Goal: Task Accomplishment & Management: Complete application form

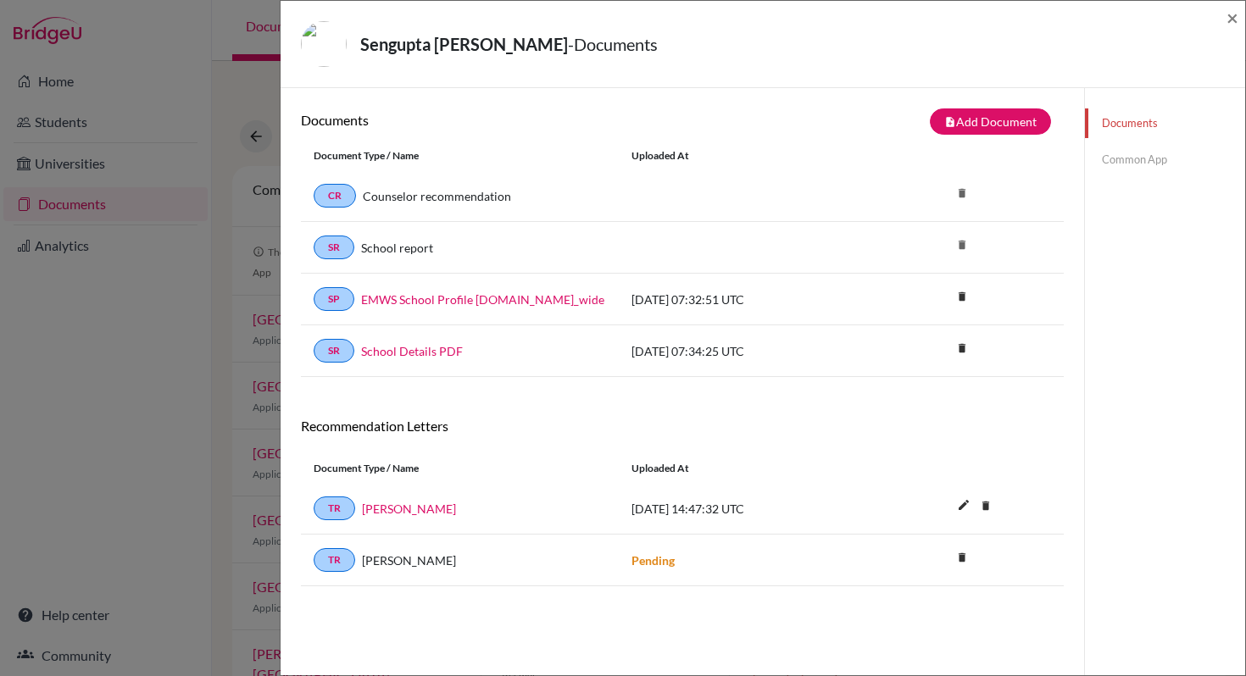
scroll to position [89, 0]
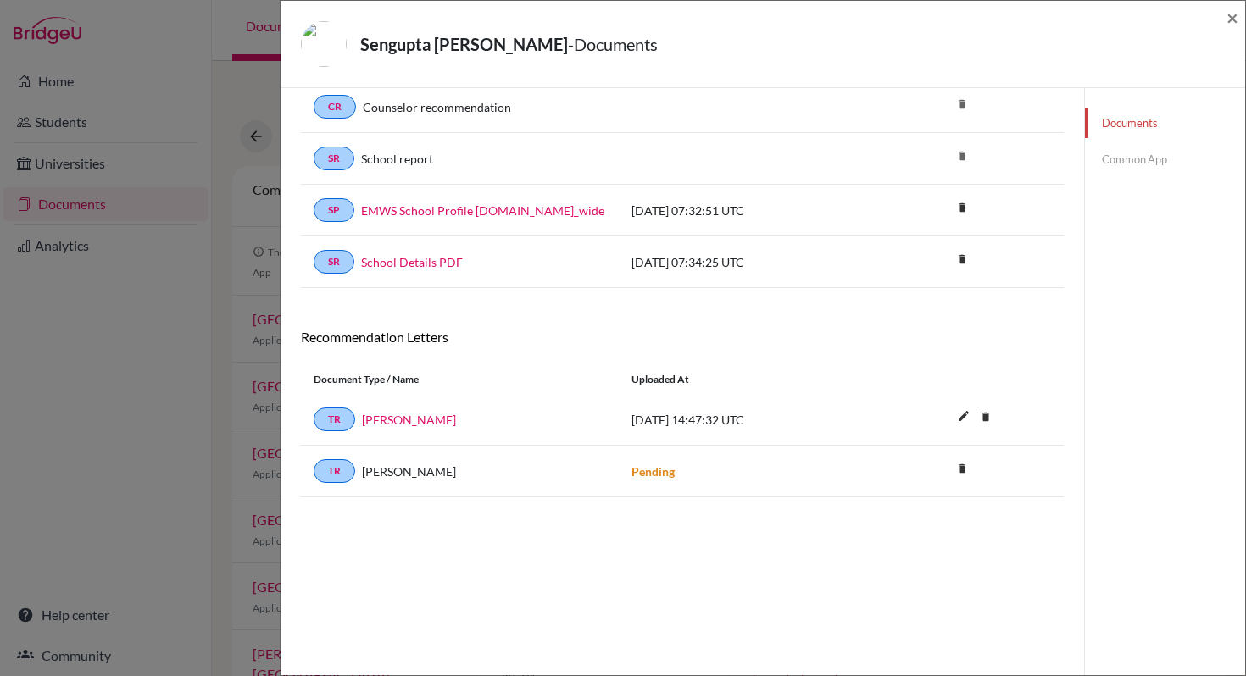
click at [1123, 126] on link "Documents" at bounding box center [1165, 123] width 160 height 30
click at [1106, 162] on link "Common App" at bounding box center [1165, 160] width 160 height 30
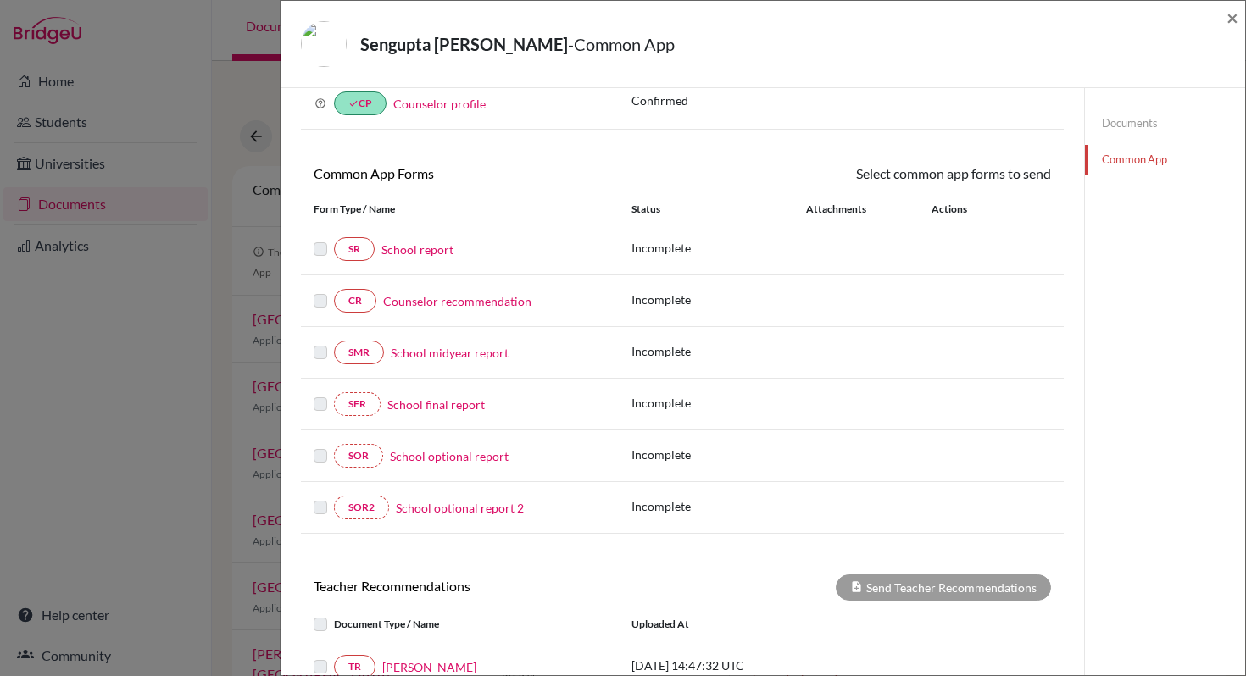
click at [418, 257] on link "School report" at bounding box center [417, 250] width 72 height 18
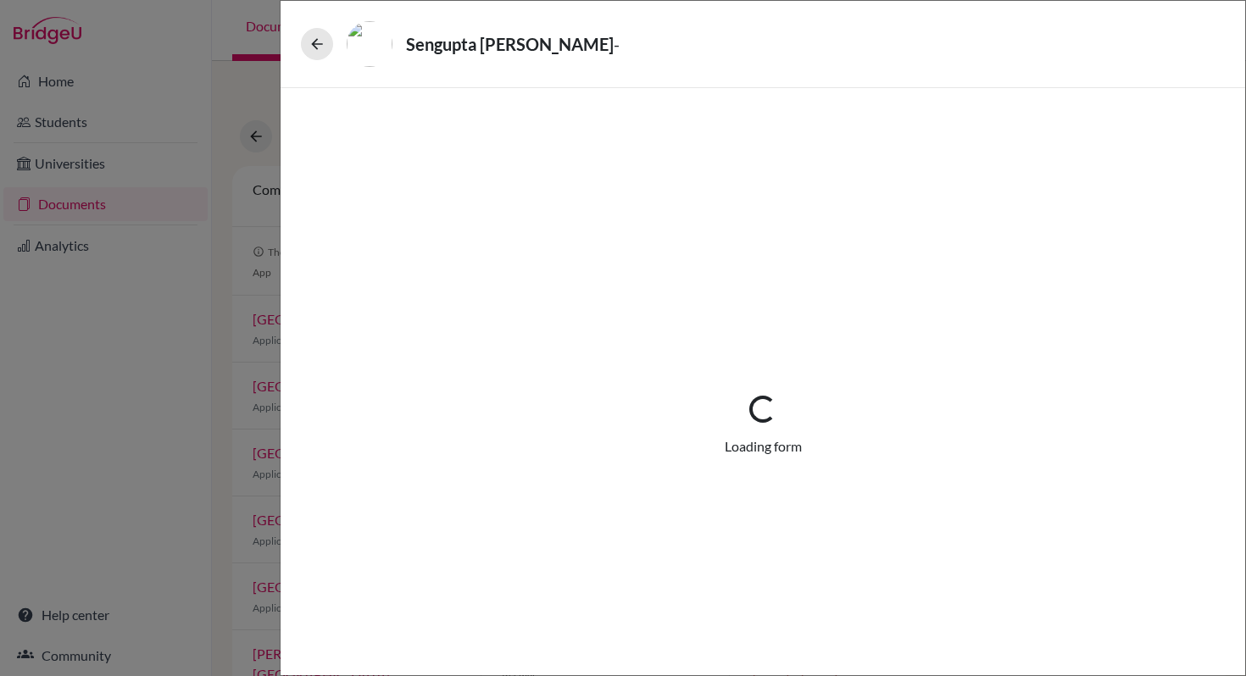
select select "1"
select select "0"
select select "1"
select select "2"
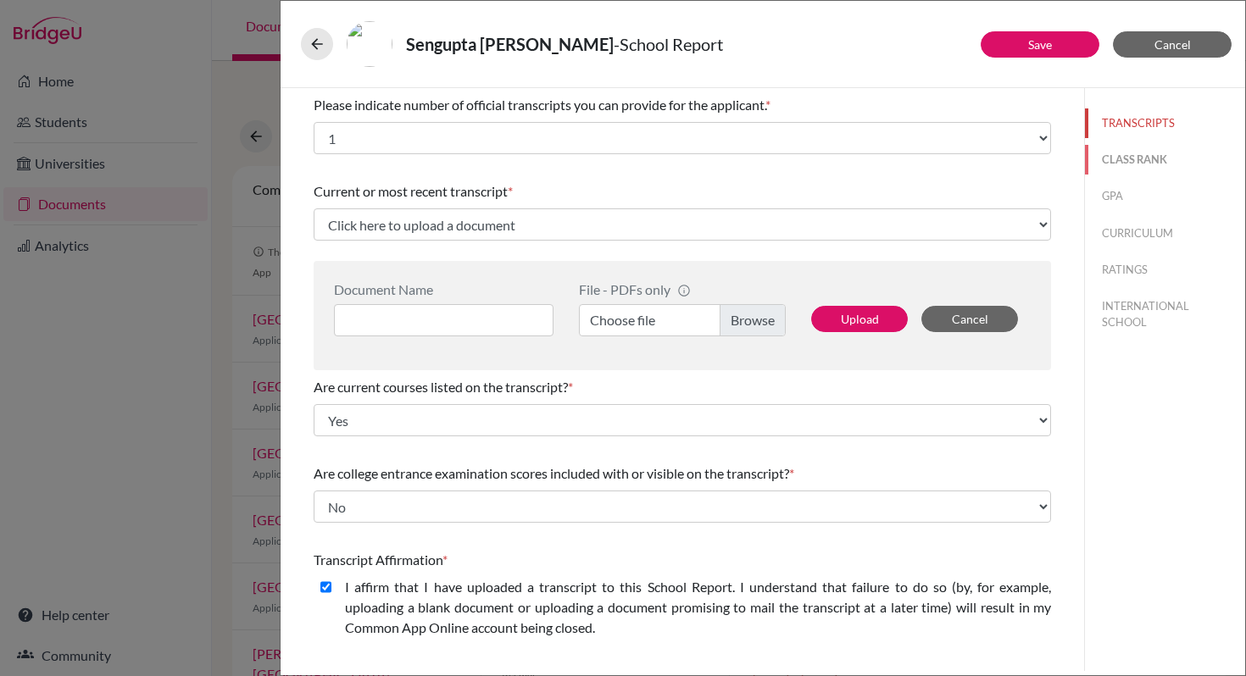
click at [1108, 164] on button "CLASS RANK" at bounding box center [1165, 160] width 160 height 30
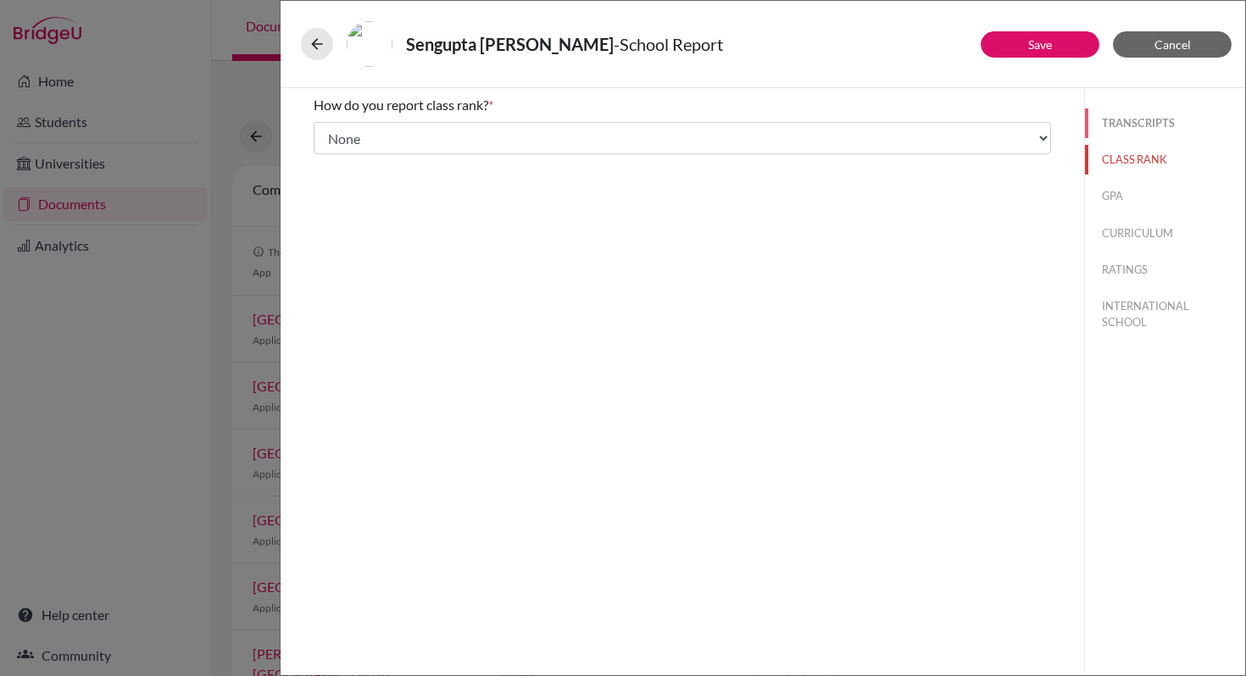
click at [1118, 130] on button "TRANSCRIPTS" at bounding box center [1165, 123] width 160 height 30
select select "1"
select select "2"
select select "0"
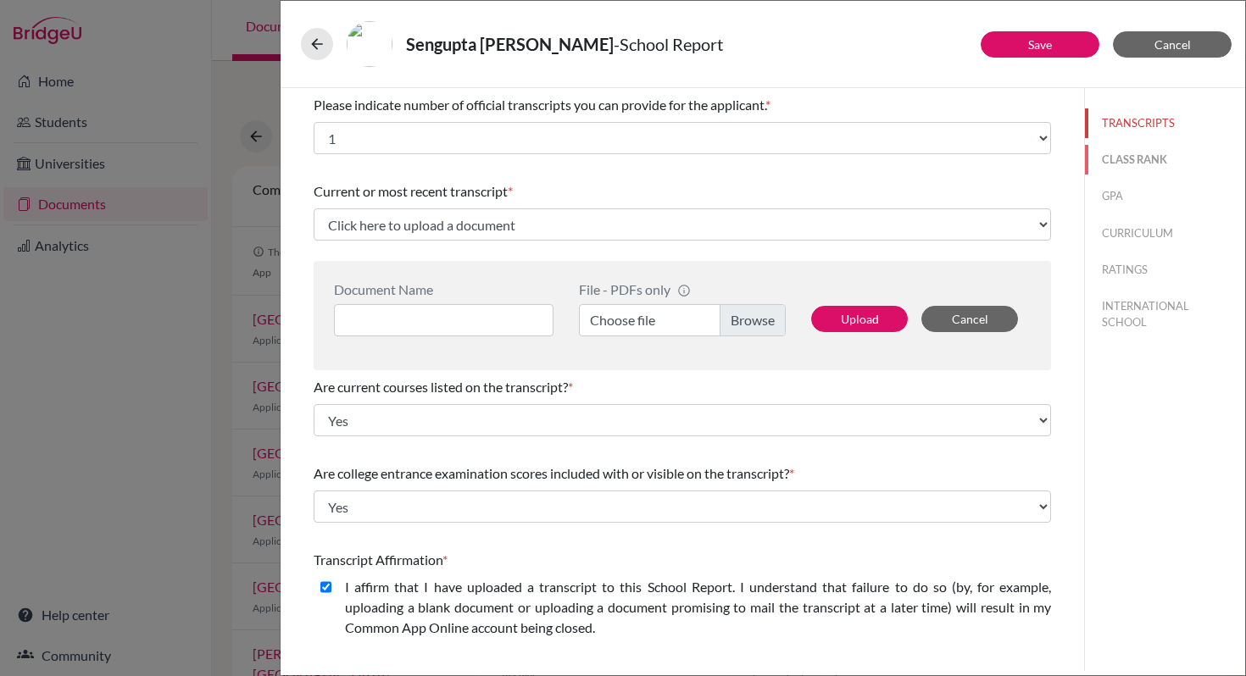
click at [1116, 154] on button "CLASS RANK" at bounding box center [1165, 160] width 160 height 30
select select "5"
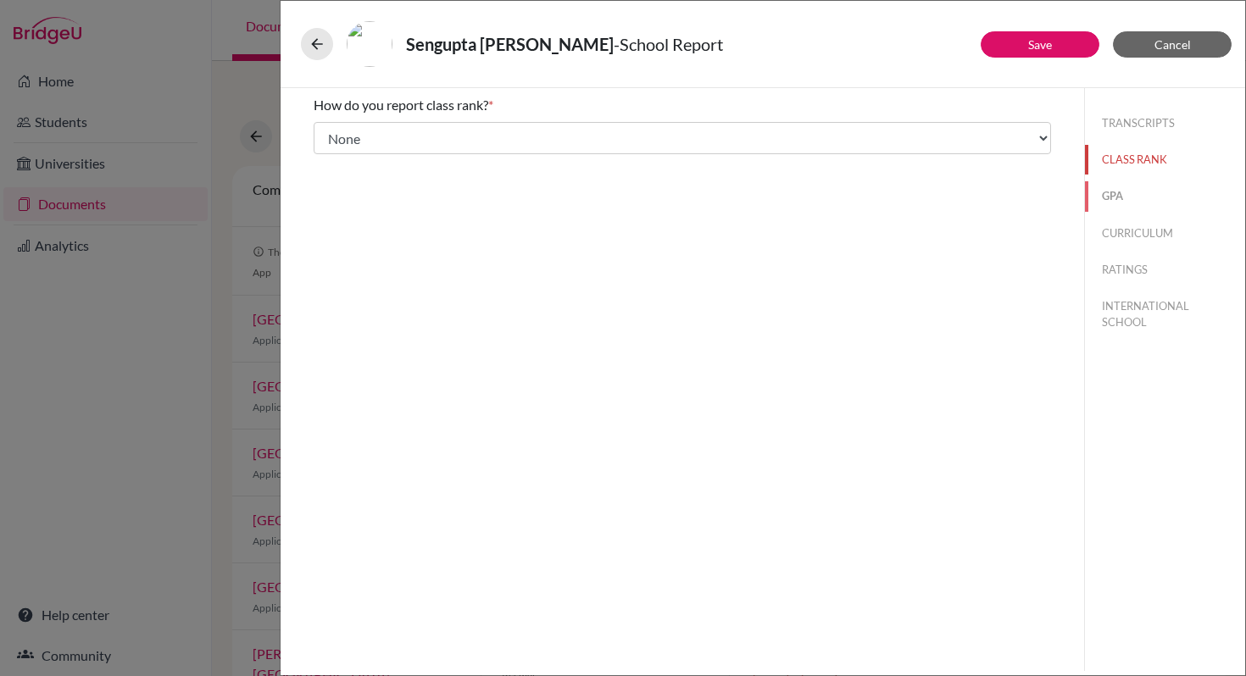
click at [1105, 197] on button "GPA" at bounding box center [1165, 196] width 160 height 30
click at [1121, 231] on button "CURRICULUM" at bounding box center [1165, 234] width 160 height 30
select select "4"
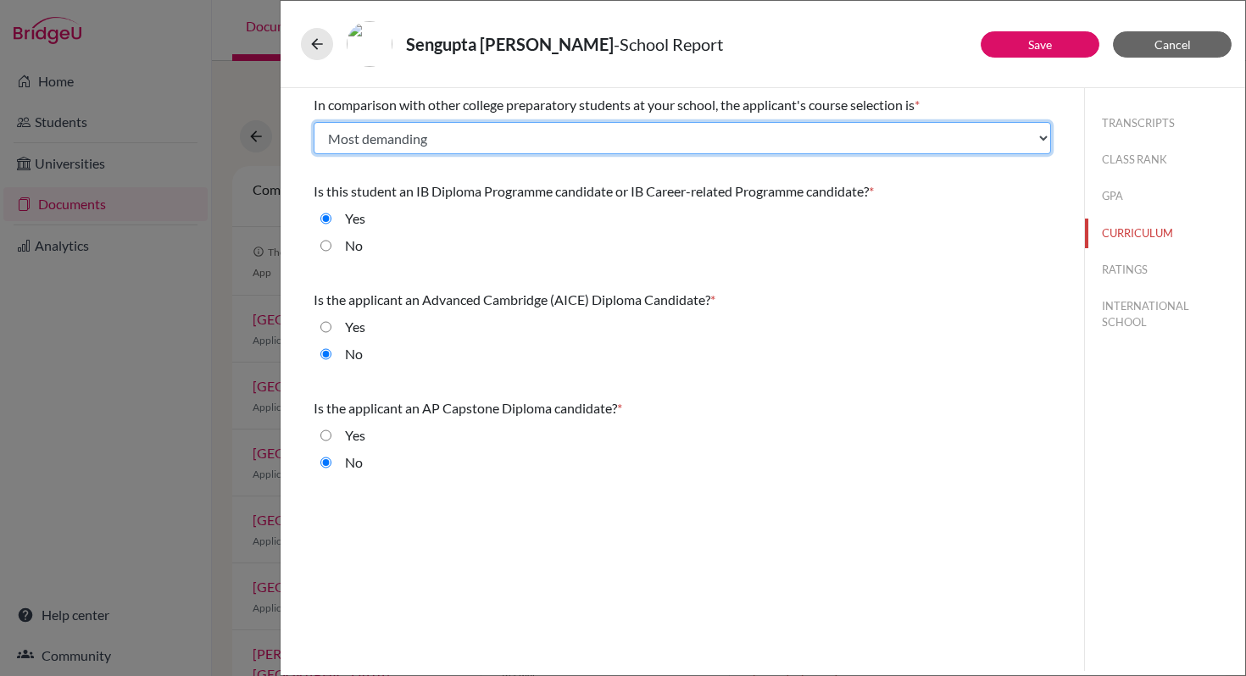
click at [1044, 140] on select "Select... Less than demanding Average [PERSON_NAME] Very demanding Most demandi…" at bounding box center [682, 138] width 737 height 32
click at [314, 122] on select "Select... Less than demanding Average [PERSON_NAME] Very demanding Most demandi…" at bounding box center [682, 138] width 737 height 32
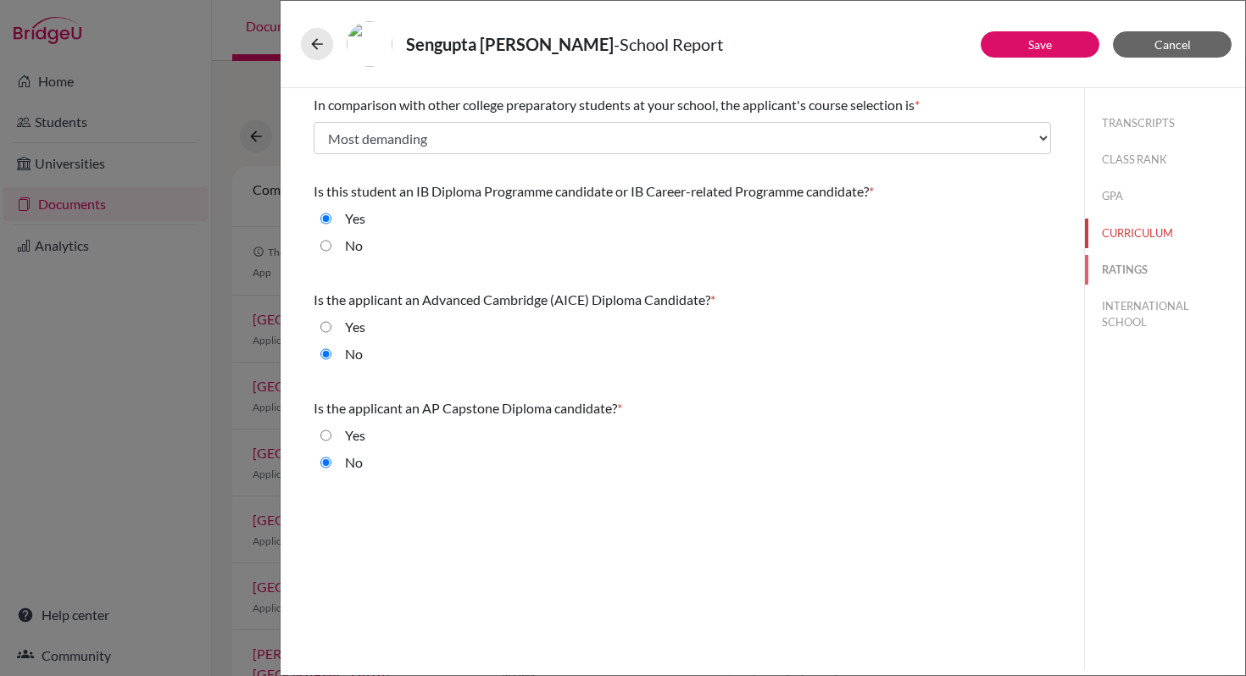
click at [1131, 265] on button "RATINGS" at bounding box center [1165, 270] width 160 height 30
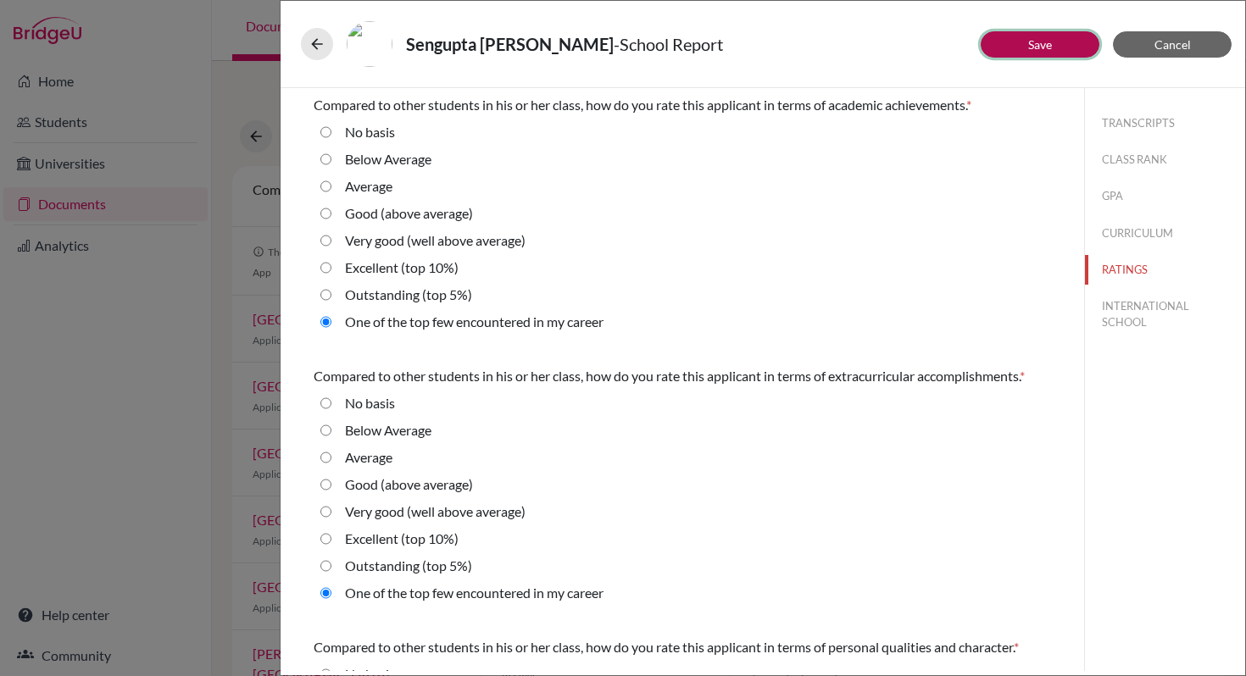
click at [1056, 44] on button "Save" at bounding box center [1040, 44] width 119 height 26
select select "2"
select select "1"
select select "0"
select select "1"
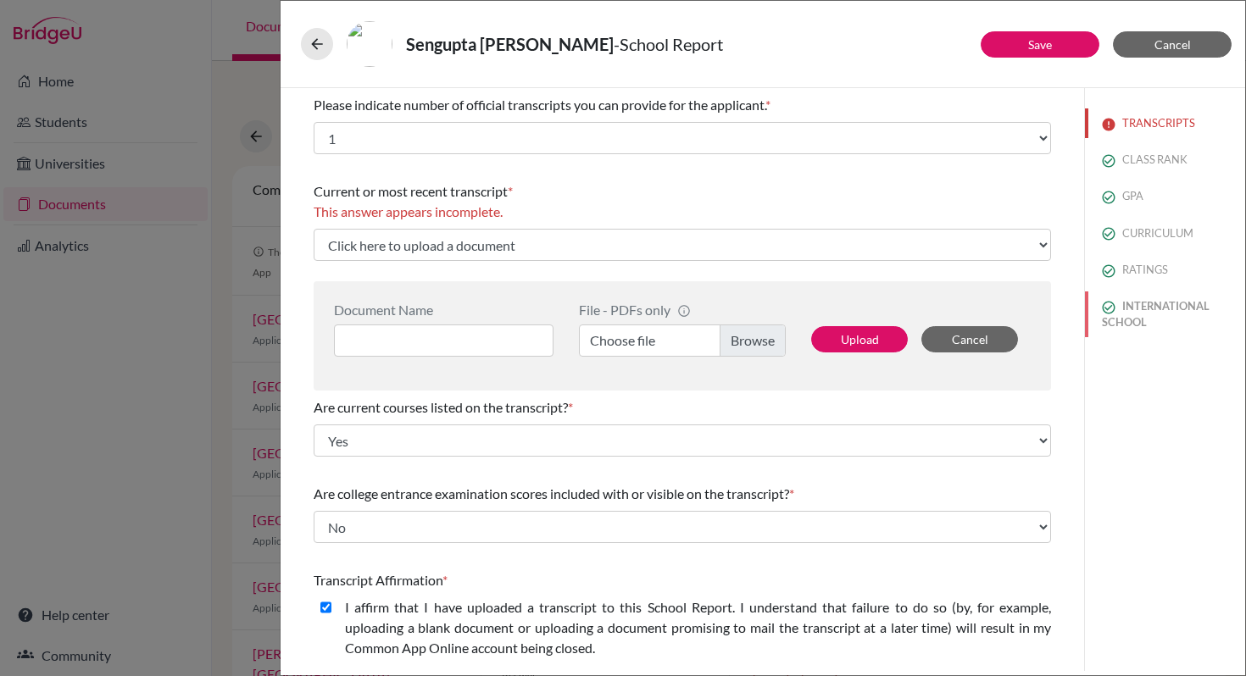
click at [1134, 321] on button "INTERNATIONAL SCHOOL" at bounding box center [1165, 315] width 160 height 46
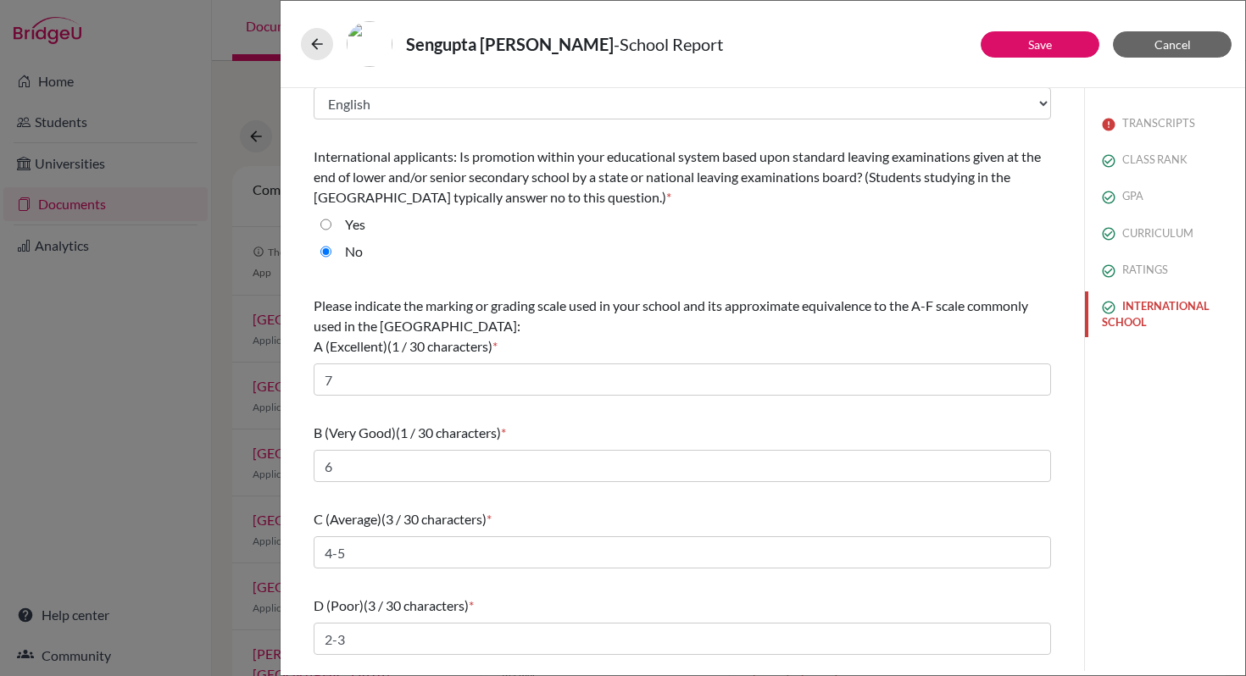
scroll to position [112, 0]
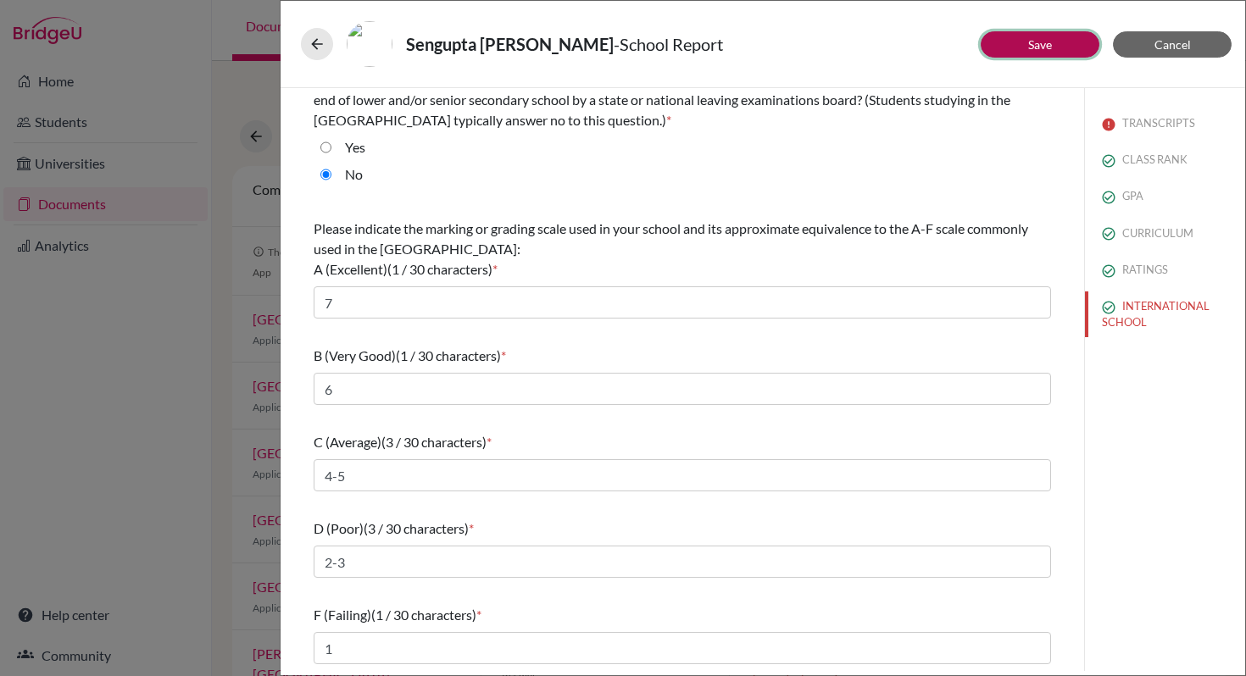
click at [1086, 52] on button "Save" at bounding box center [1040, 44] width 119 height 26
select select "1"
select select "2"
select select "0"
select select "1"
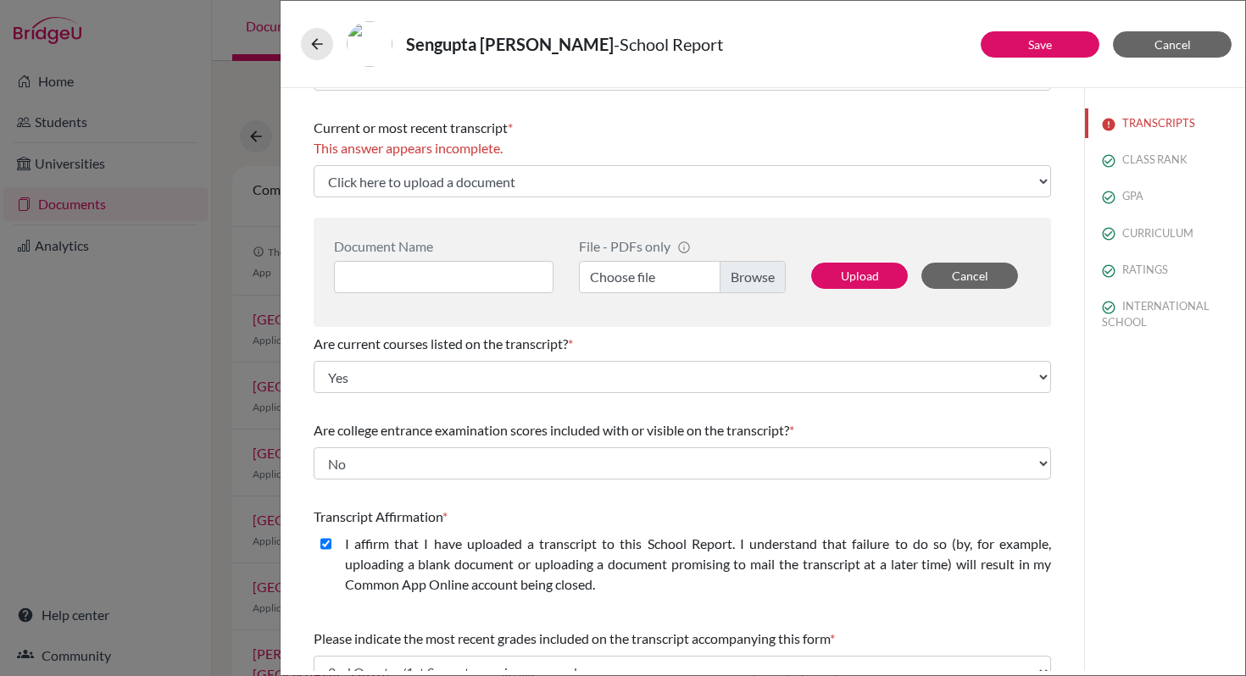
scroll to position [277, 0]
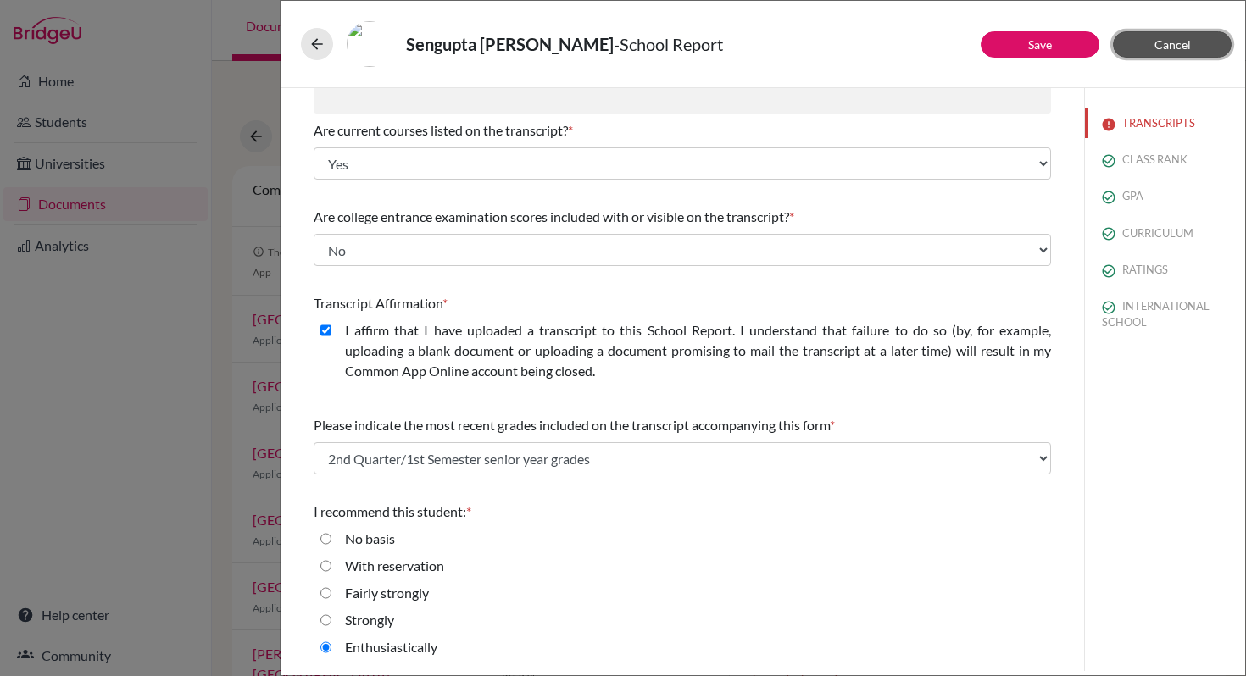
click at [1183, 51] on span "Cancel" at bounding box center [1172, 44] width 36 height 14
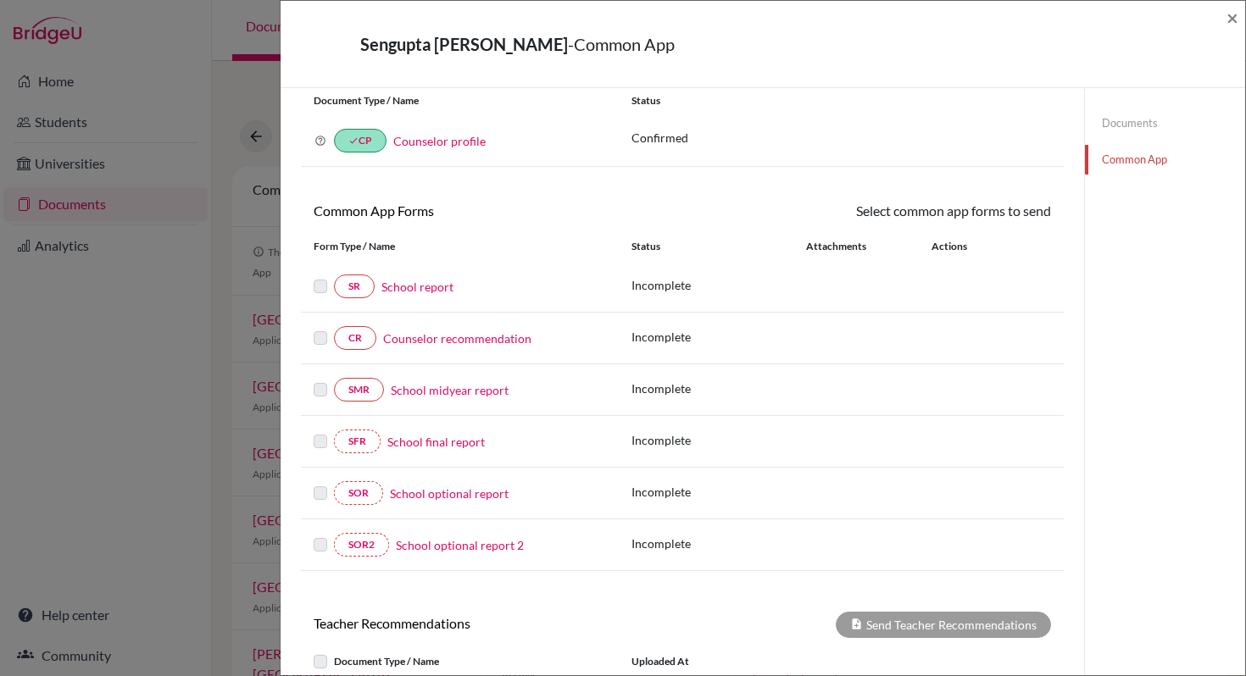
scroll to position [144, 0]
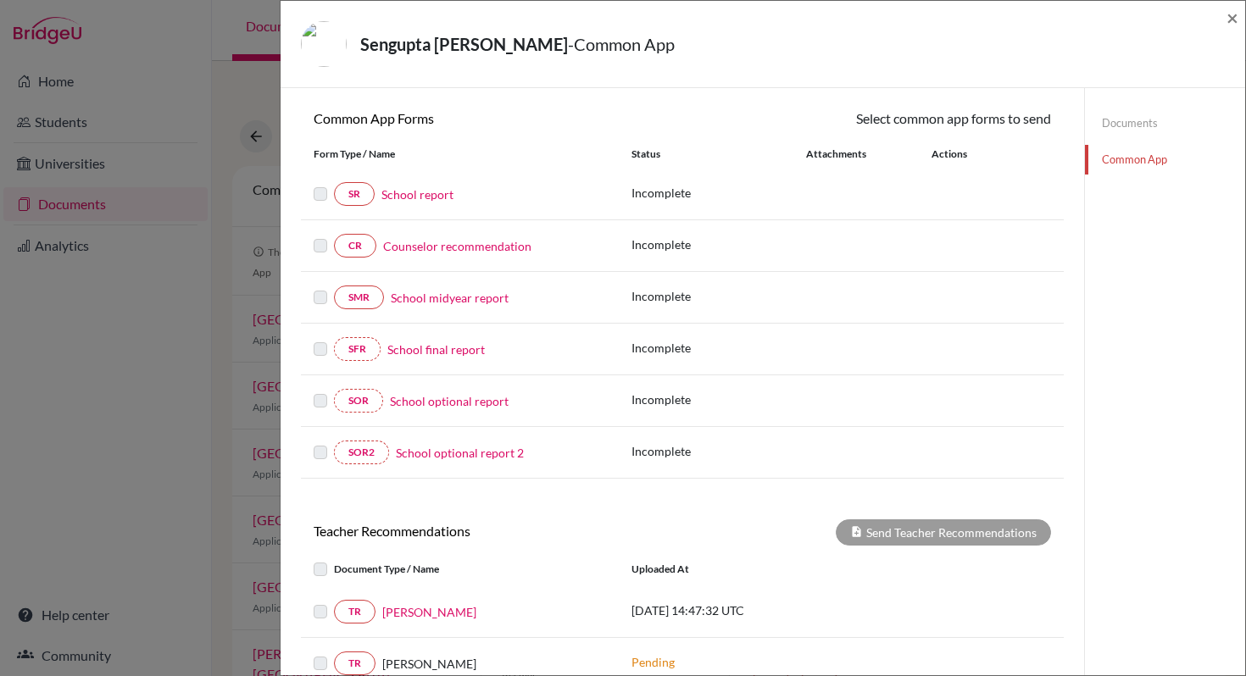
click at [450, 251] on link "Counselor recommendation" at bounding box center [457, 246] width 148 height 18
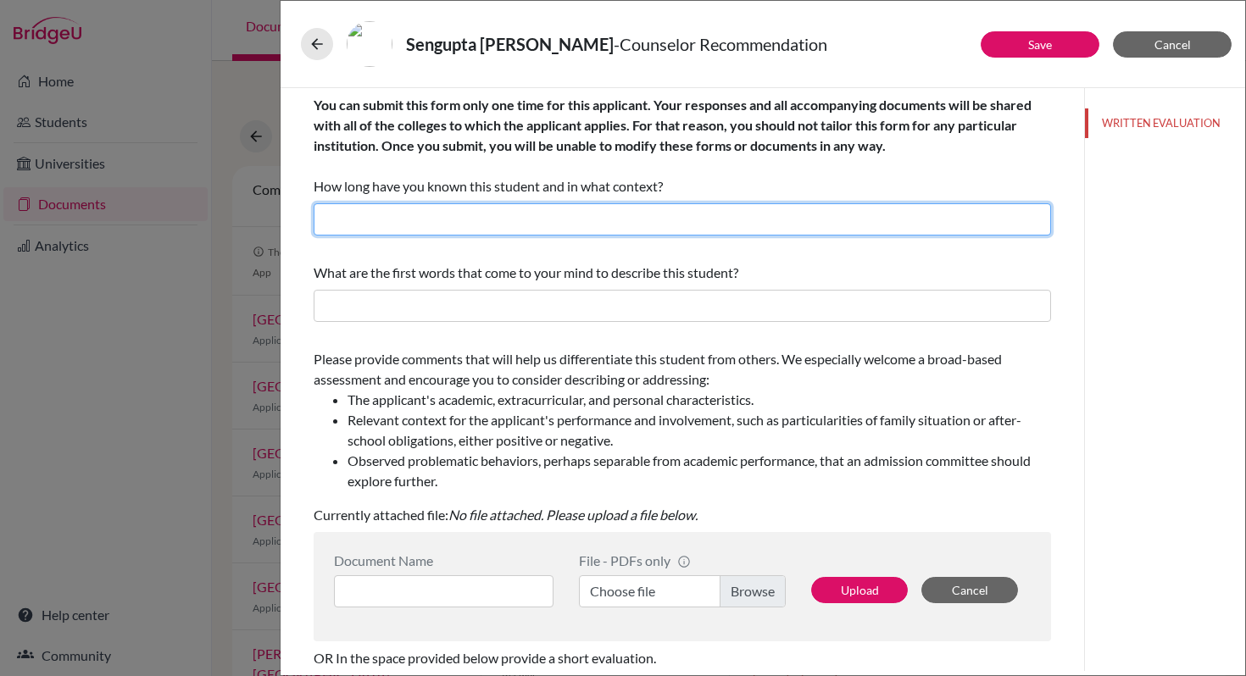
click at [378, 216] on input "text" at bounding box center [682, 219] width 737 height 32
click at [378, 225] on input "I know [PERSON_NAME] since [DATE] in the capacity of a student" at bounding box center [682, 219] width 737 height 32
click at [685, 218] on input "I know [PERSON_NAME] since [DATE] in the capacity of a student" at bounding box center [682, 219] width 737 height 32
type input "I know [PERSON_NAME] since [DATE] in the capacity of a student"
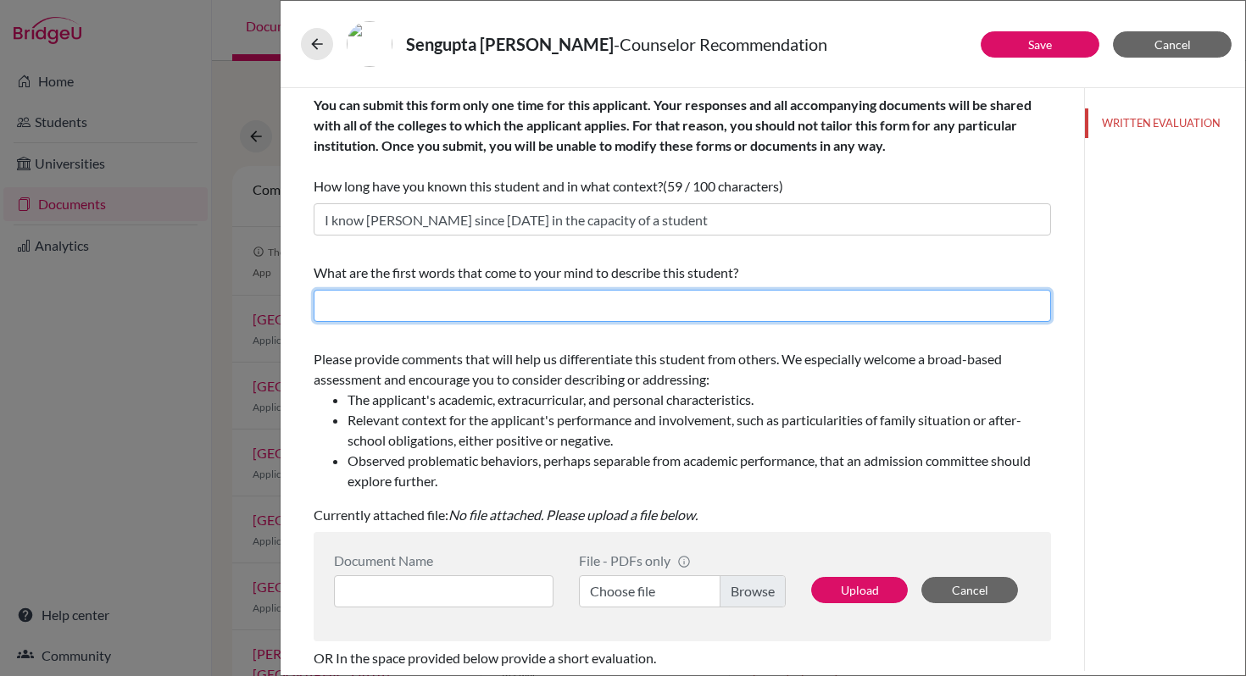
click at [480, 307] on input "text" at bounding box center [682, 306] width 737 height 32
paste input "academically gifted and intellectually adventurous"
click at [331, 306] on input "academically gifted and intellectually adventurous" at bounding box center [682, 306] width 737 height 32
drag, startPoint x: 466, startPoint y: 306, endPoint x: 444, endPoint y: 303, distance: 22.3
click at [444, 303] on input "Academically gifted and intellectually adventurous" at bounding box center [682, 306] width 737 height 32
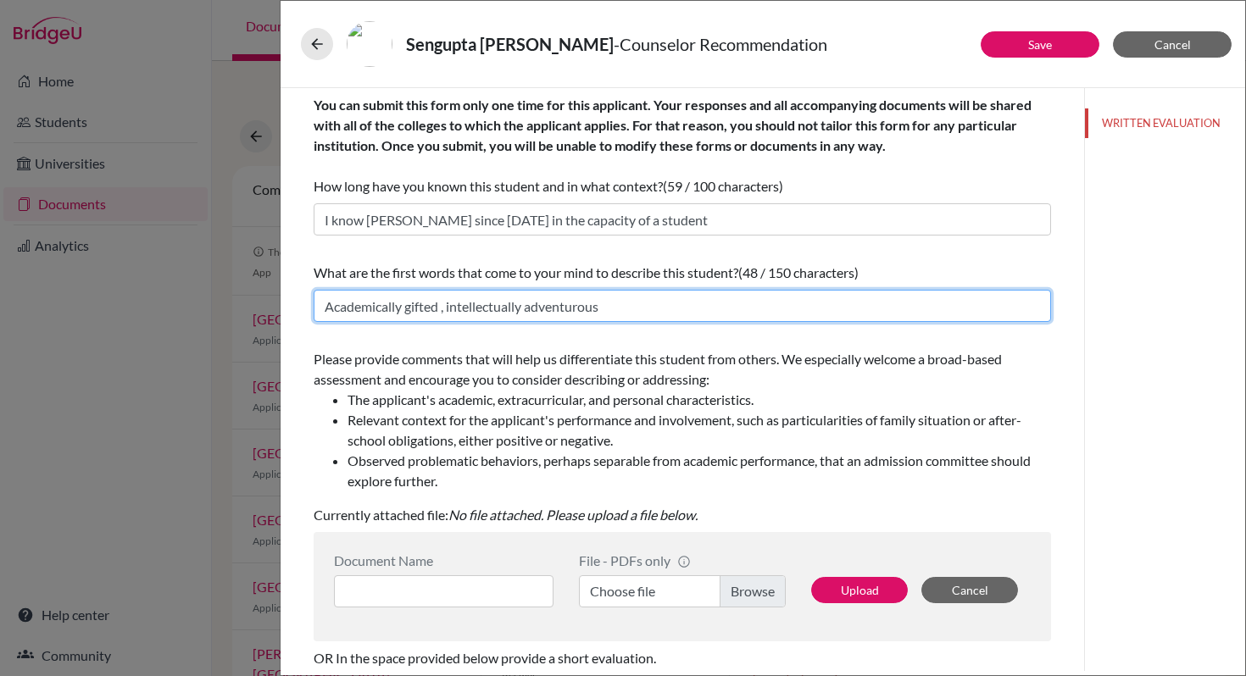
click at [611, 307] on input "Academically gifted , intellectually adventurous" at bounding box center [682, 306] width 737 height 32
type input "Academically gifted , intellectually adventurous, socially committed, grounded …"
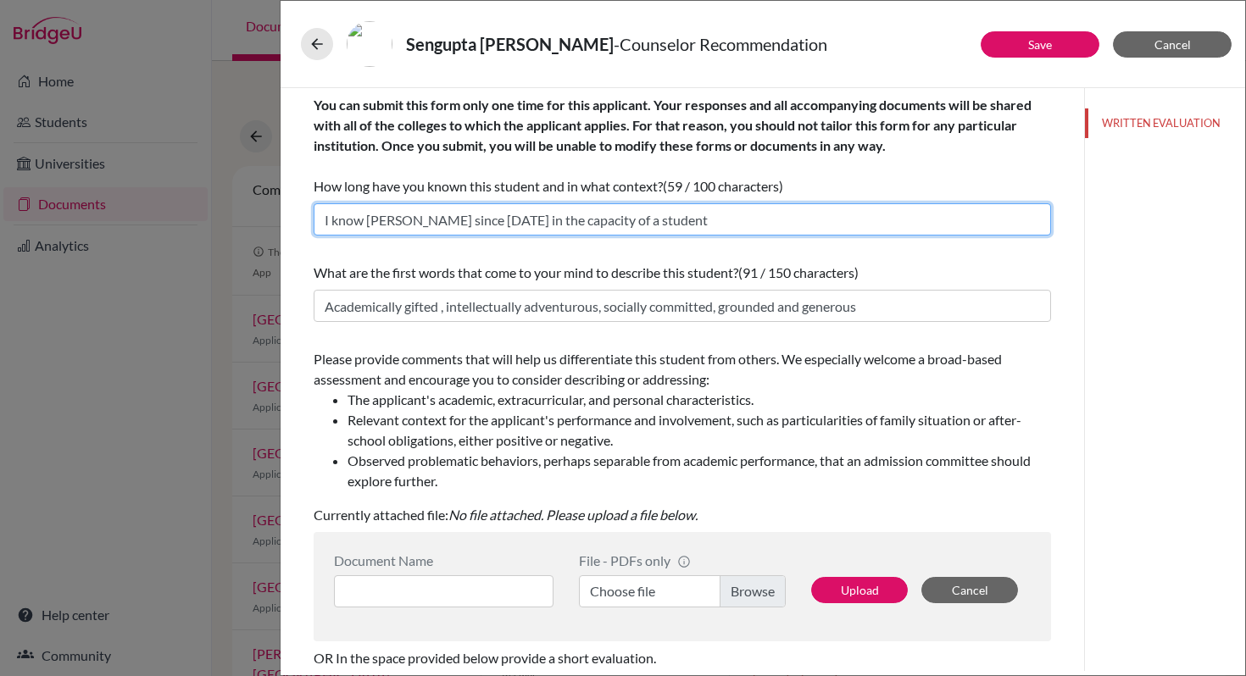
click at [680, 224] on input "I know [PERSON_NAME] since [DATE] in the capacity of a student" at bounding box center [682, 219] width 737 height 32
type input "I know [PERSON_NAME] since [DATE] in the capacity of a student."
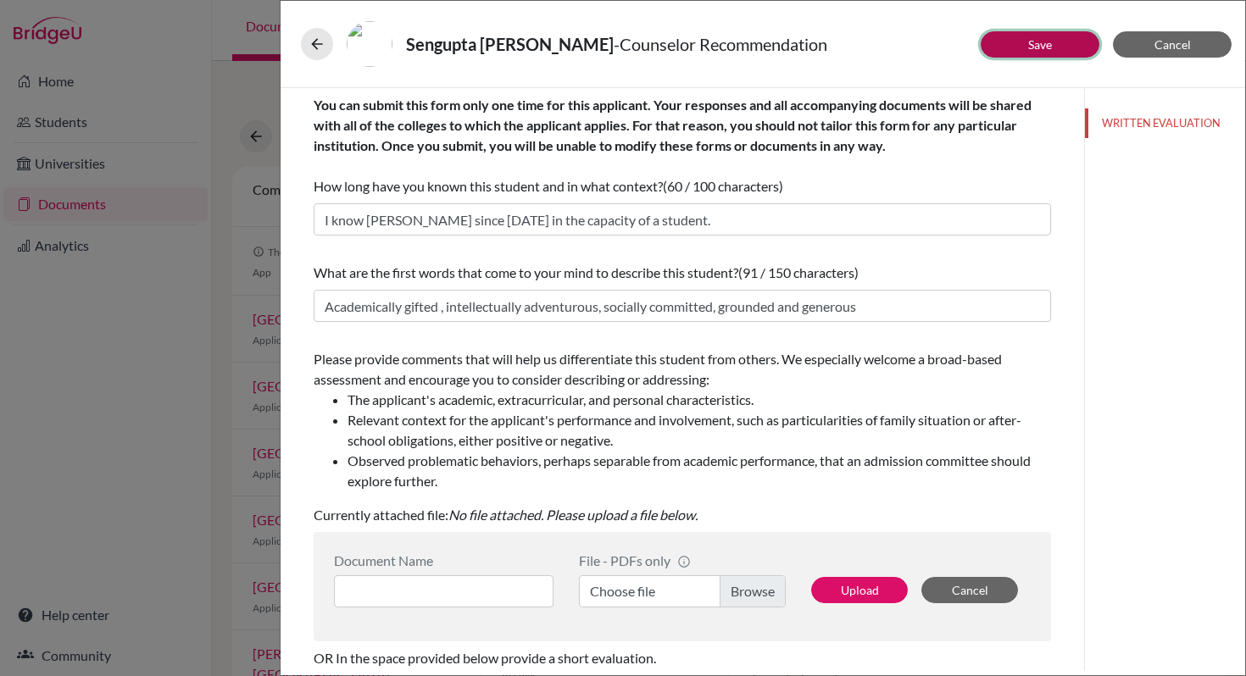
click at [1049, 51] on link "Save" at bounding box center [1040, 44] width 24 height 14
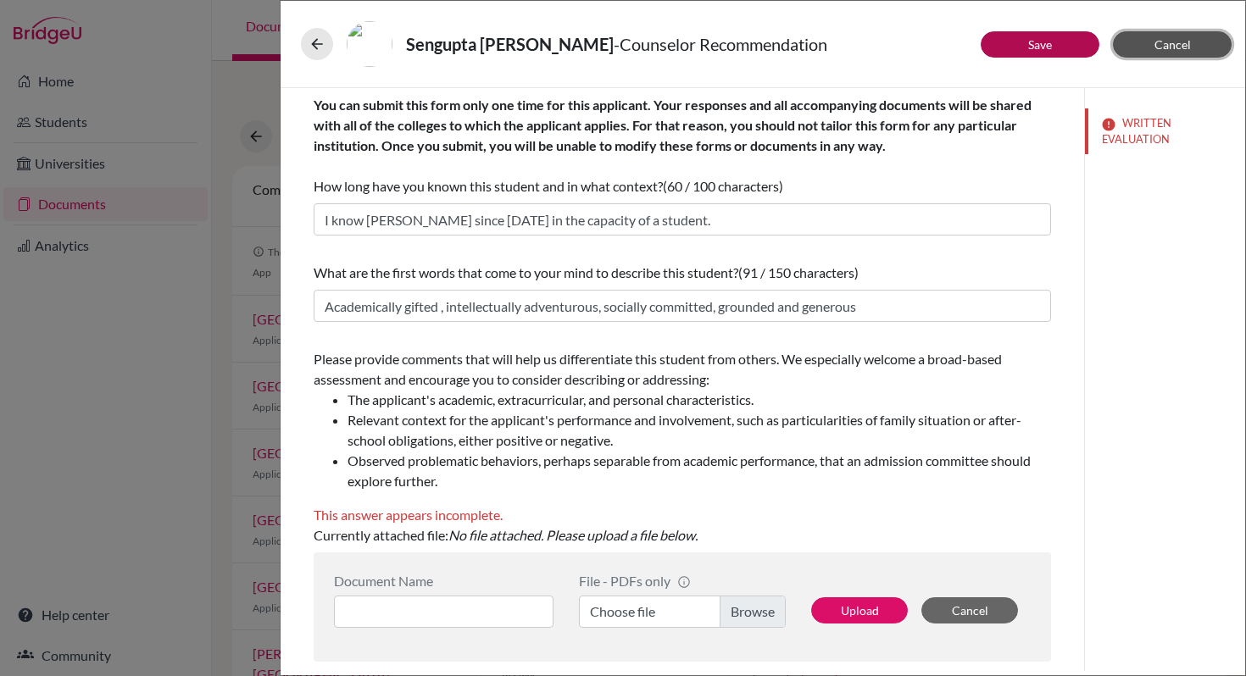
click at [1174, 49] on span "Cancel" at bounding box center [1172, 44] width 36 height 14
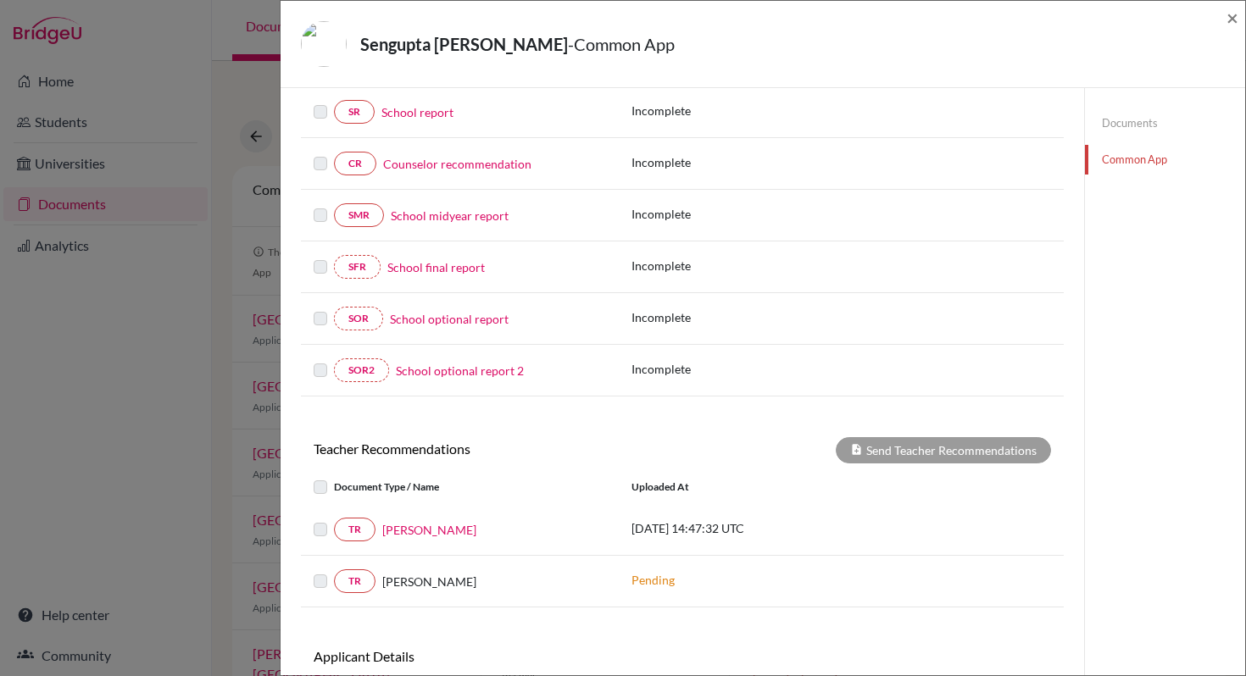
scroll to position [341, 0]
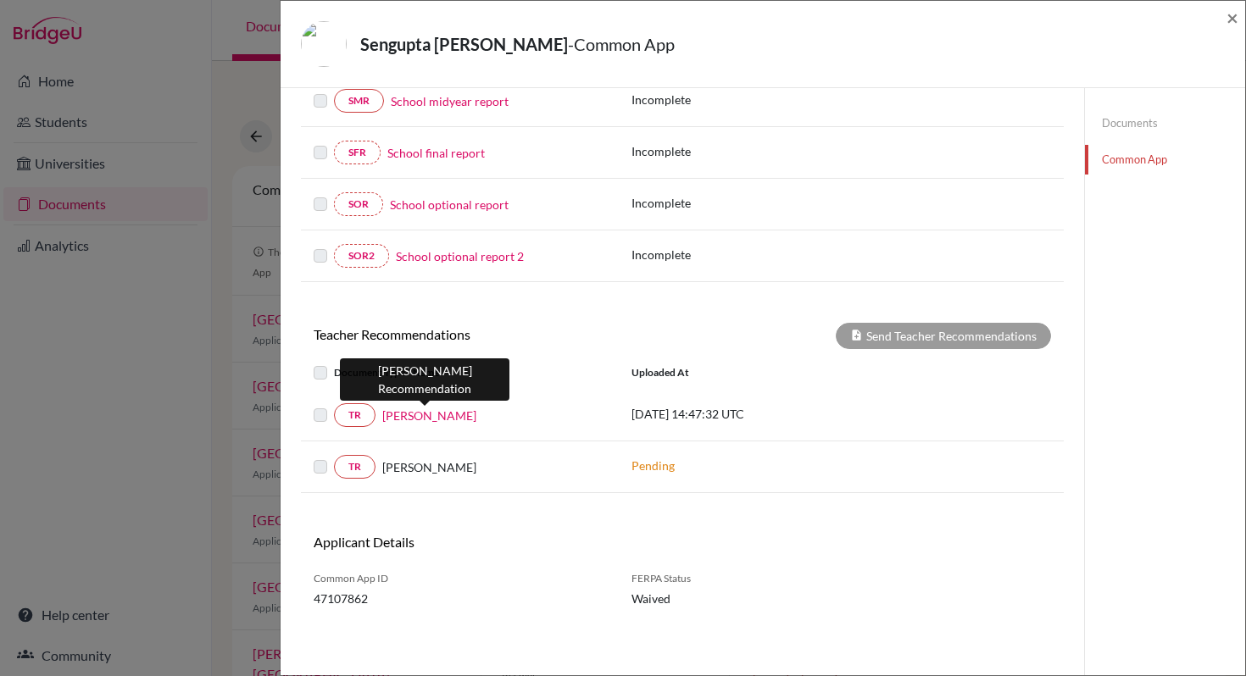
click at [426, 423] on link "[PERSON_NAME]" at bounding box center [429, 416] width 94 height 18
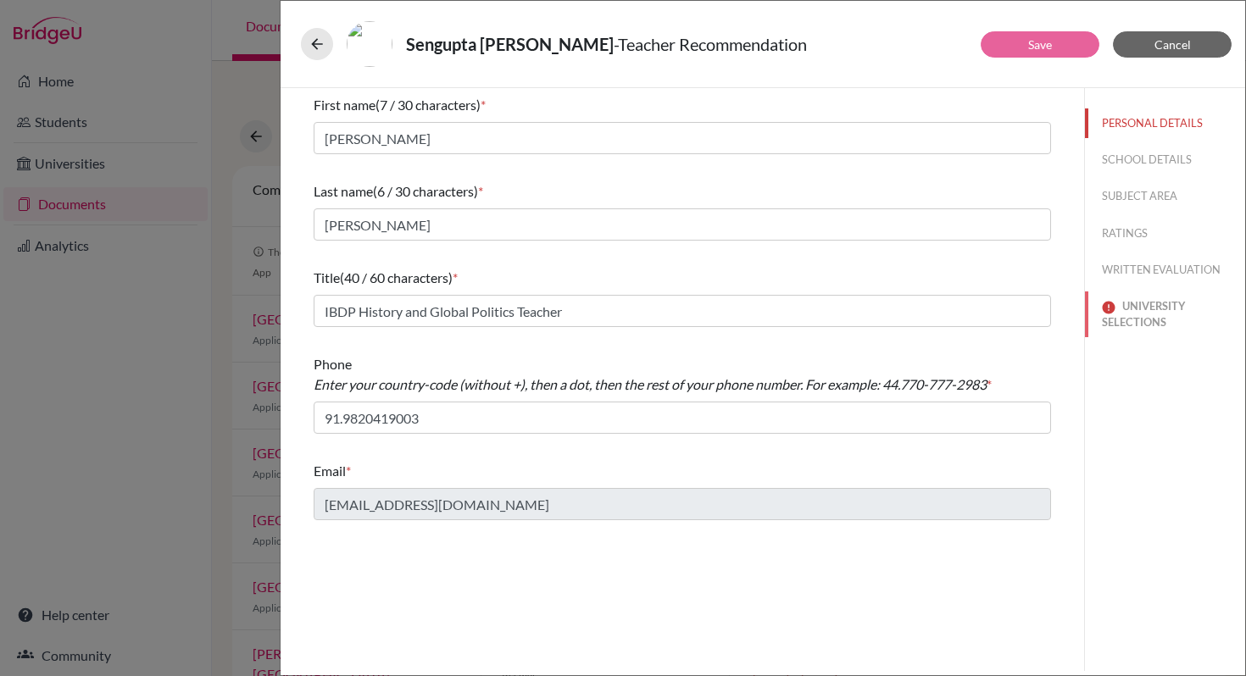
click at [1142, 325] on button "UNIVERSITY SELECTIONS" at bounding box center [1165, 315] width 160 height 46
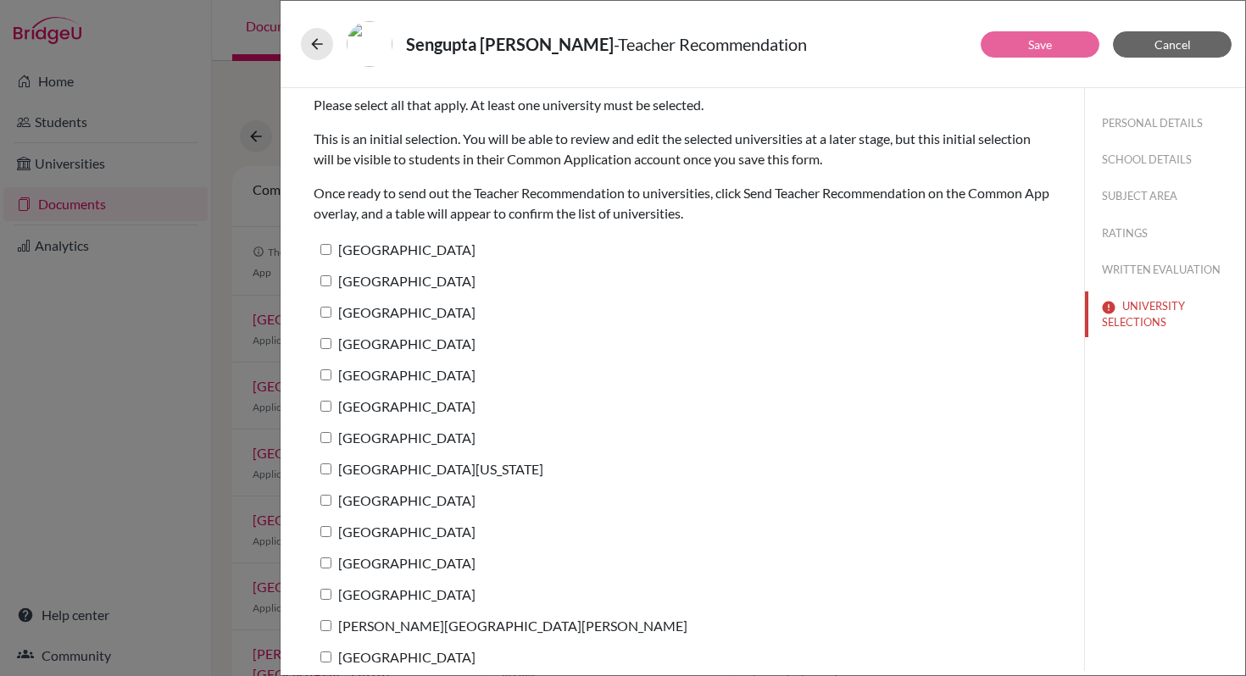
click at [358, 250] on label "[GEOGRAPHIC_DATA]" at bounding box center [395, 249] width 162 height 25
click at [331, 250] on input "[GEOGRAPHIC_DATA]" at bounding box center [325, 249] width 11 height 11
checkbox input "true"
click at [1041, 48] on link "Save" at bounding box center [1040, 44] width 24 height 14
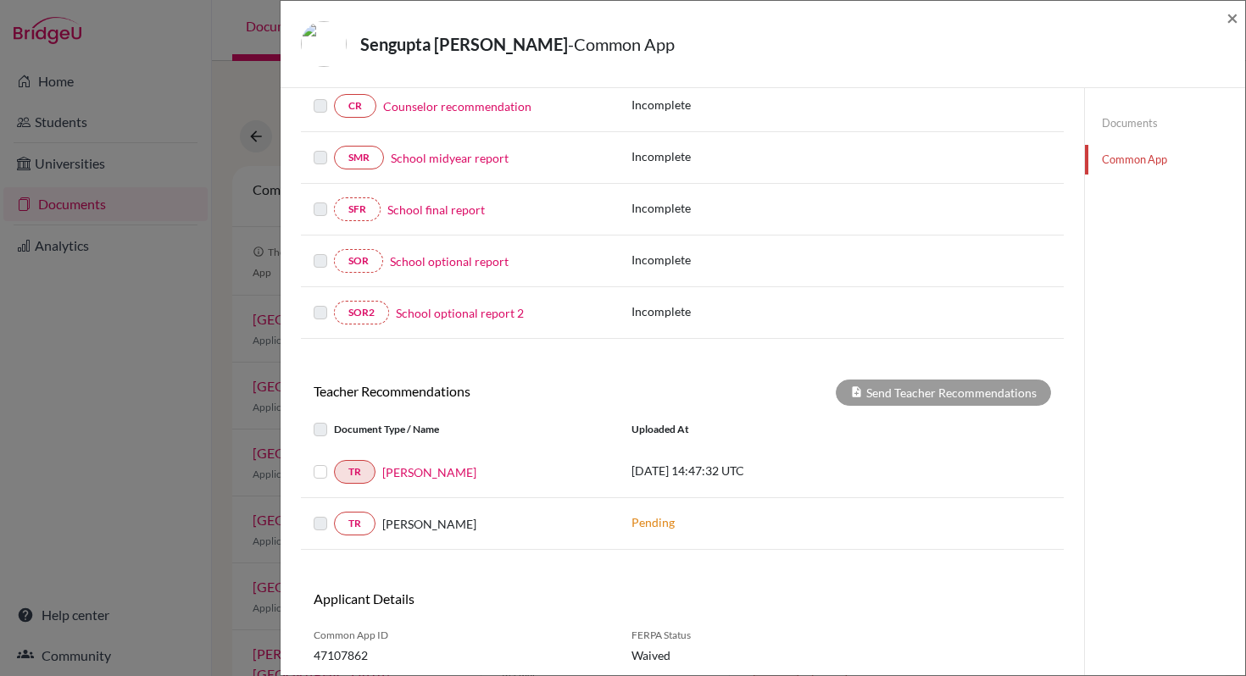
scroll to position [191, 0]
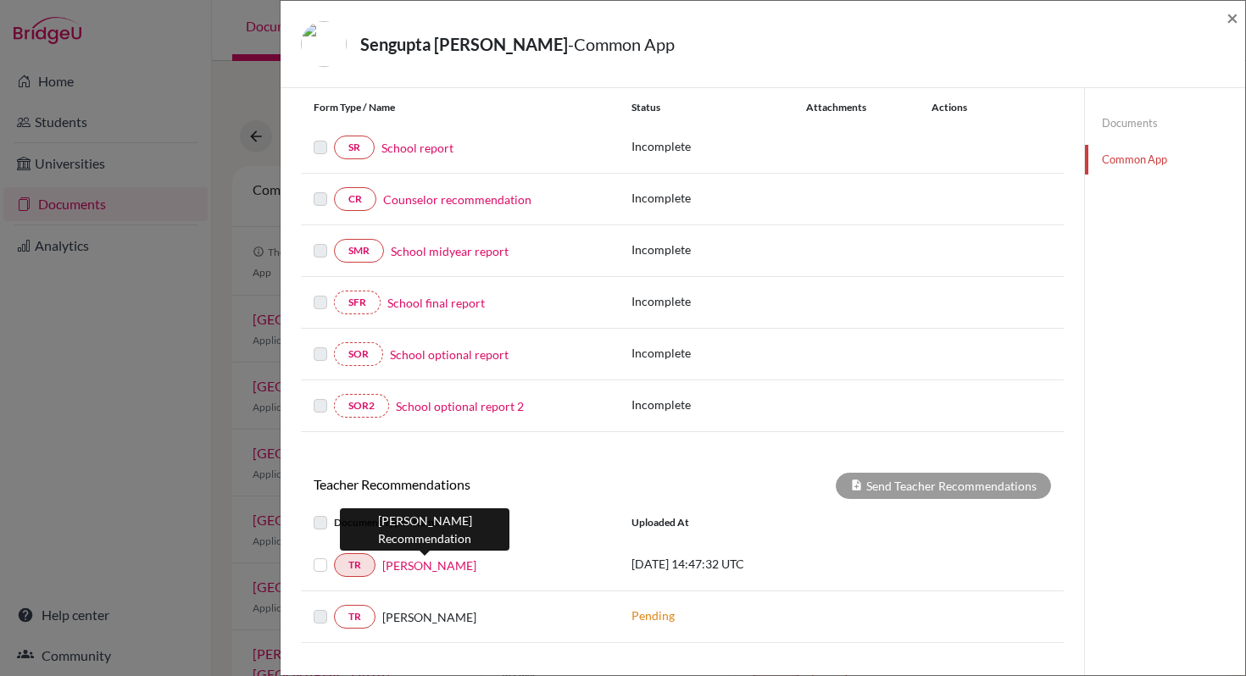
click at [449, 565] on link "[PERSON_NAME]" at bounding box center [429, 566] width 94 height 18
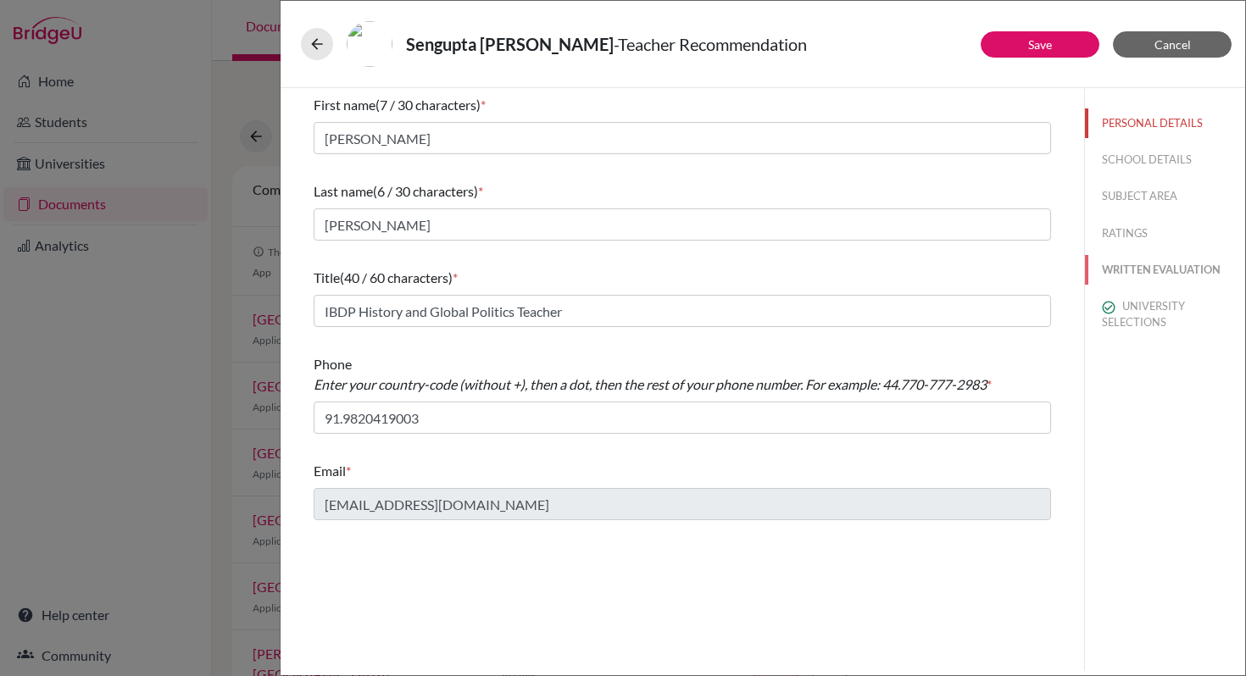
click at [1147, 271] on button "WRITTEN EVALUATION" at bounding box center [1165, 270] width 160 height 30
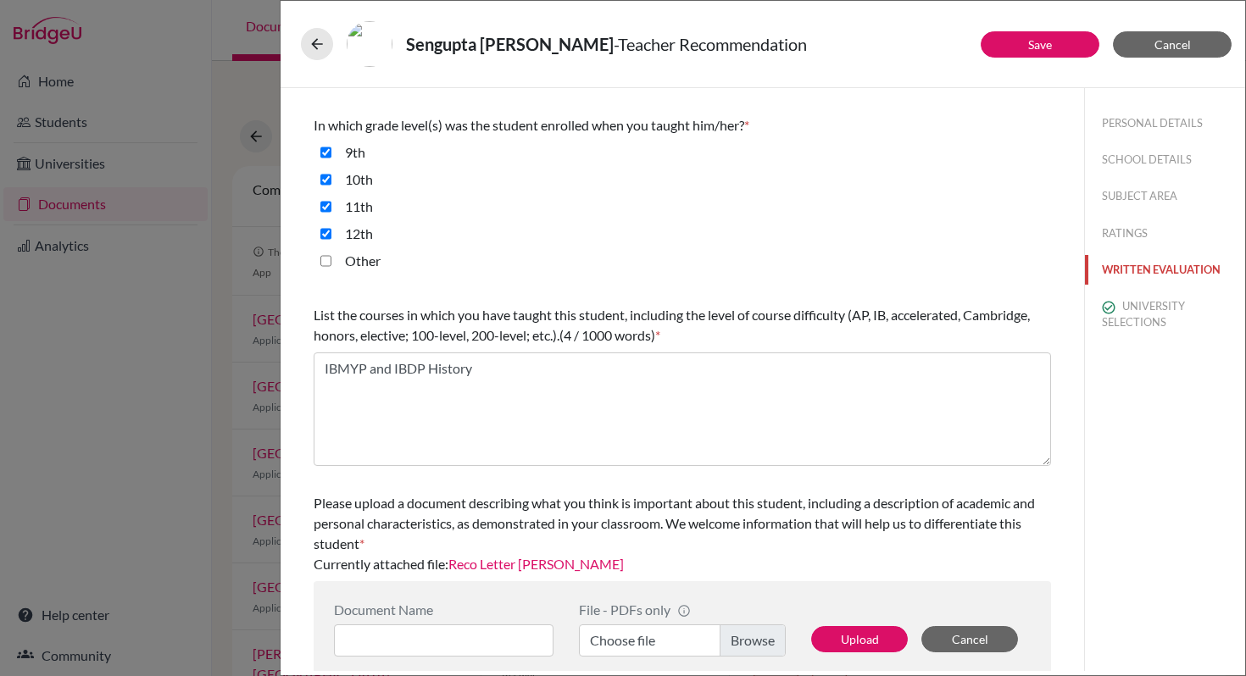
scroll to position [396, 0]
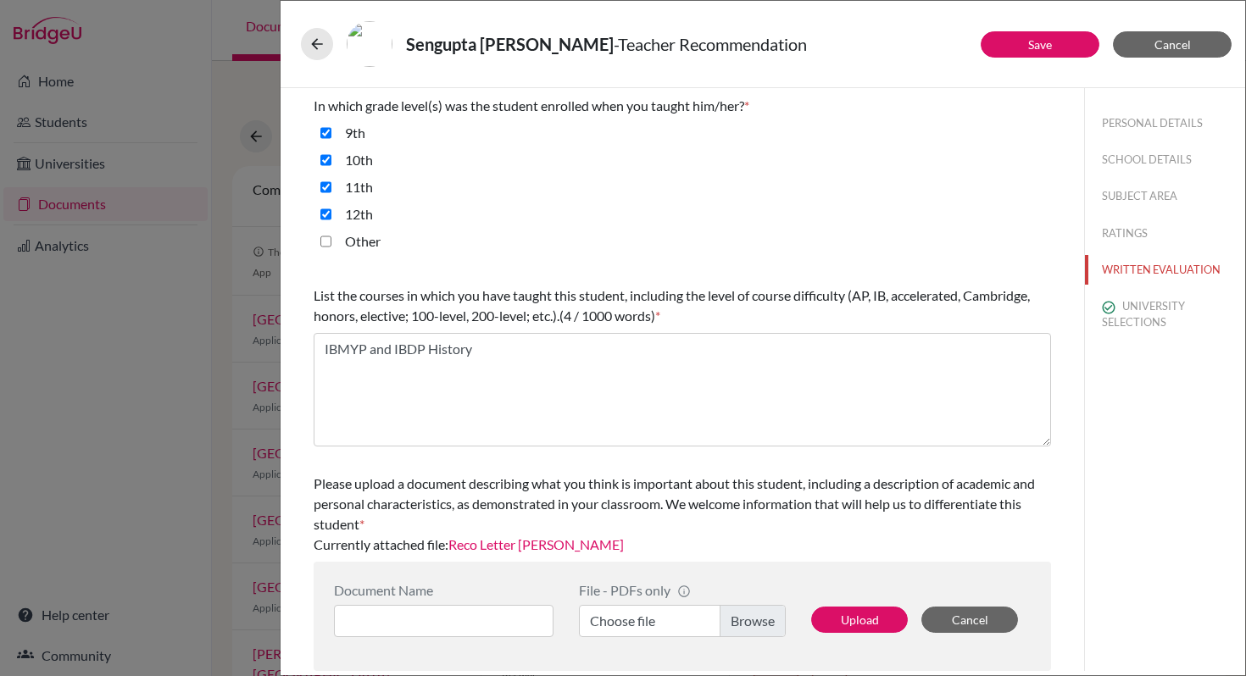
click at [529, 549] on link "Reco Letter [PERSON_NAME]" at bounding box center [535, 545] width 175 height 16
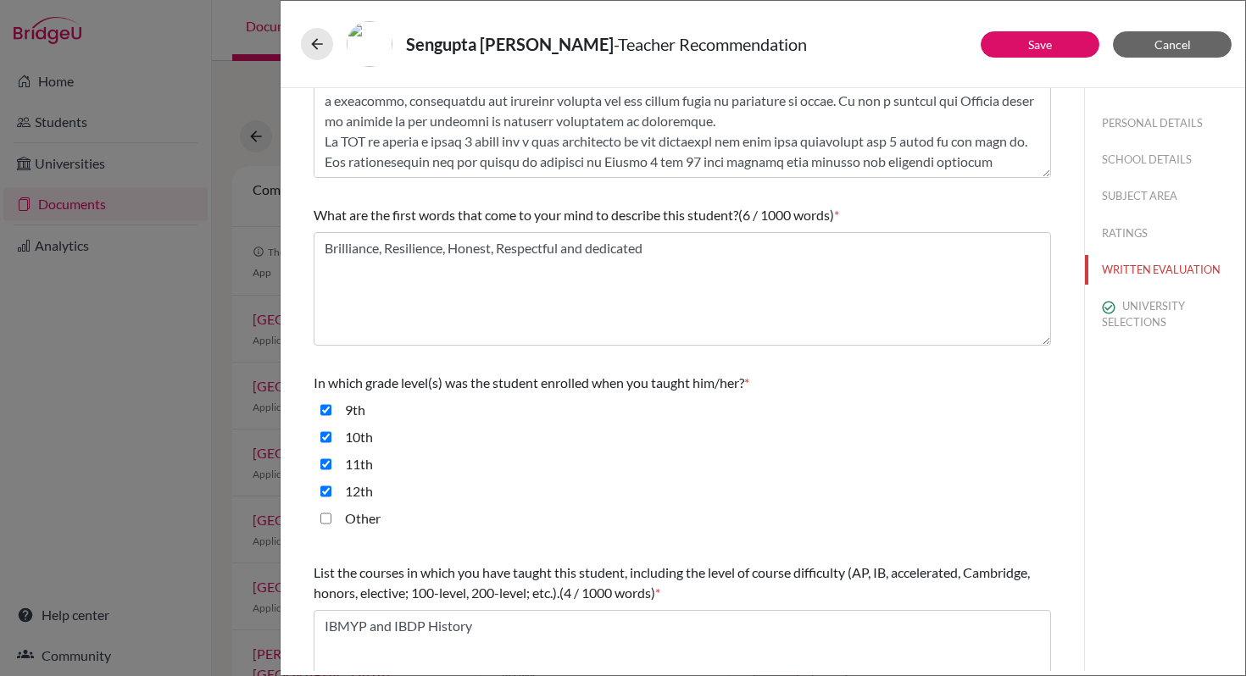
scroll to position [0, 0]
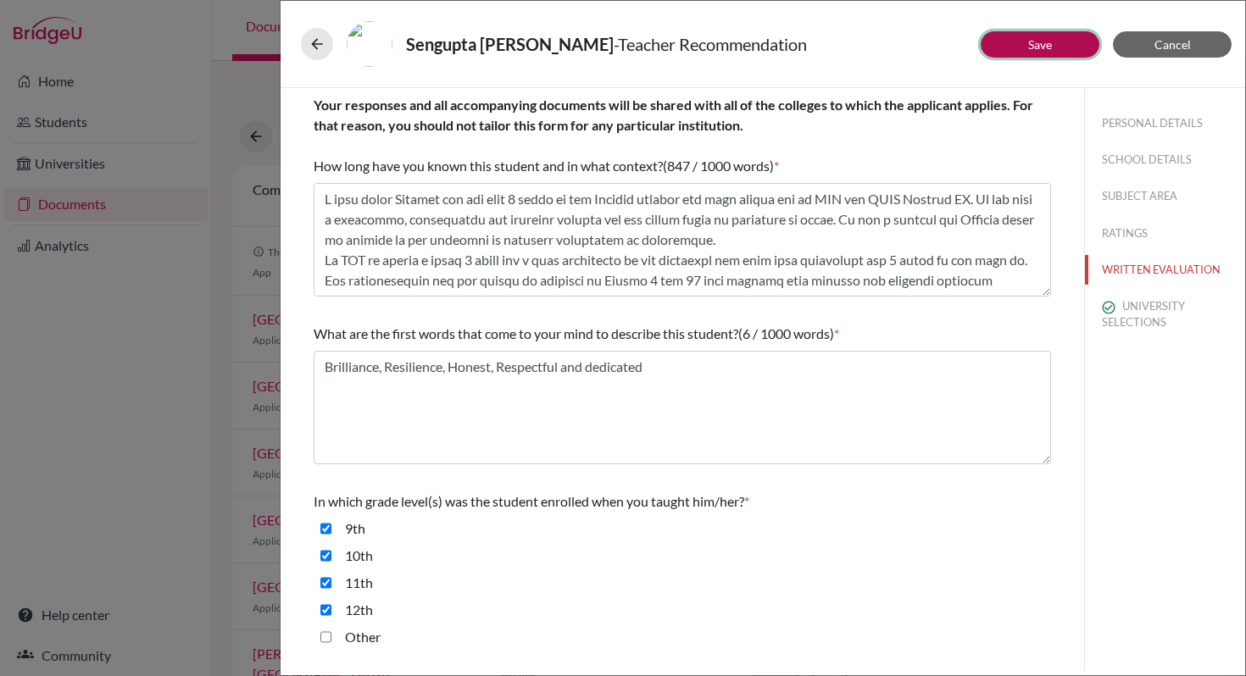
click at [1052, 39] on button "Save" at bounding box center [1040, 44] width 119 height 26
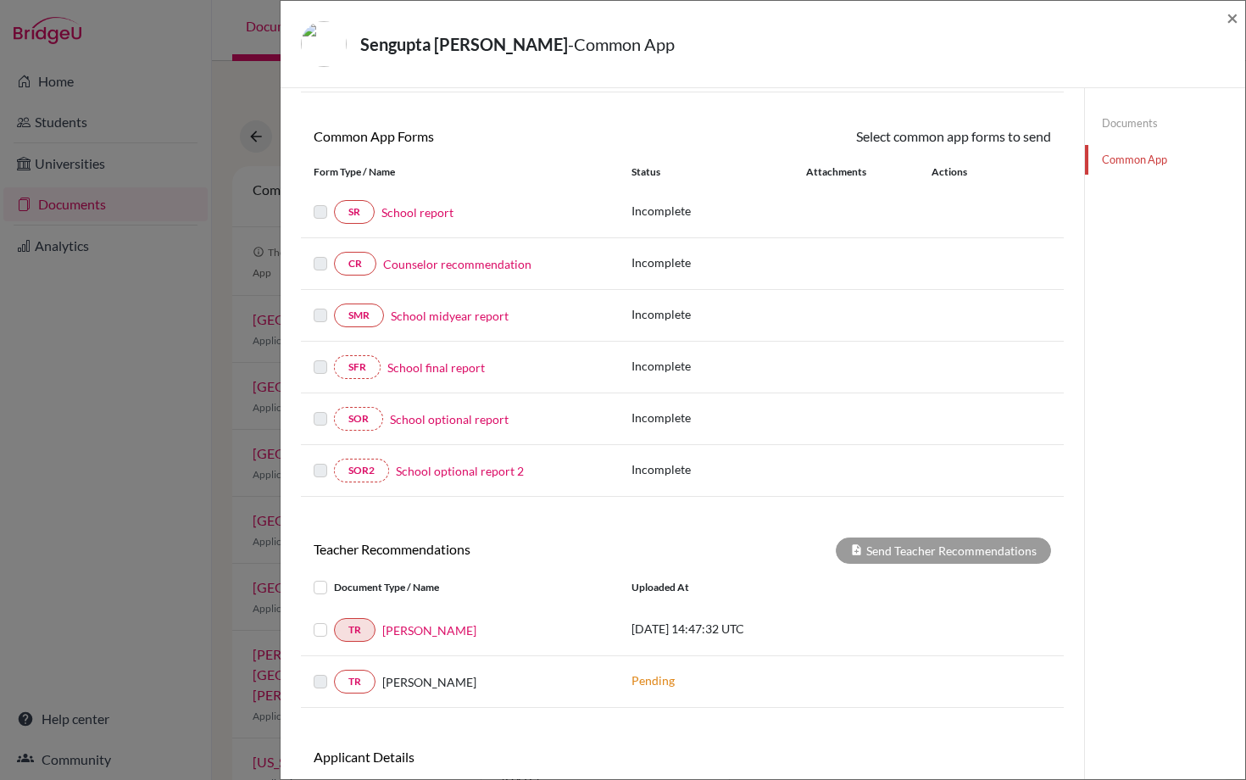
scroll to position [237, 0]
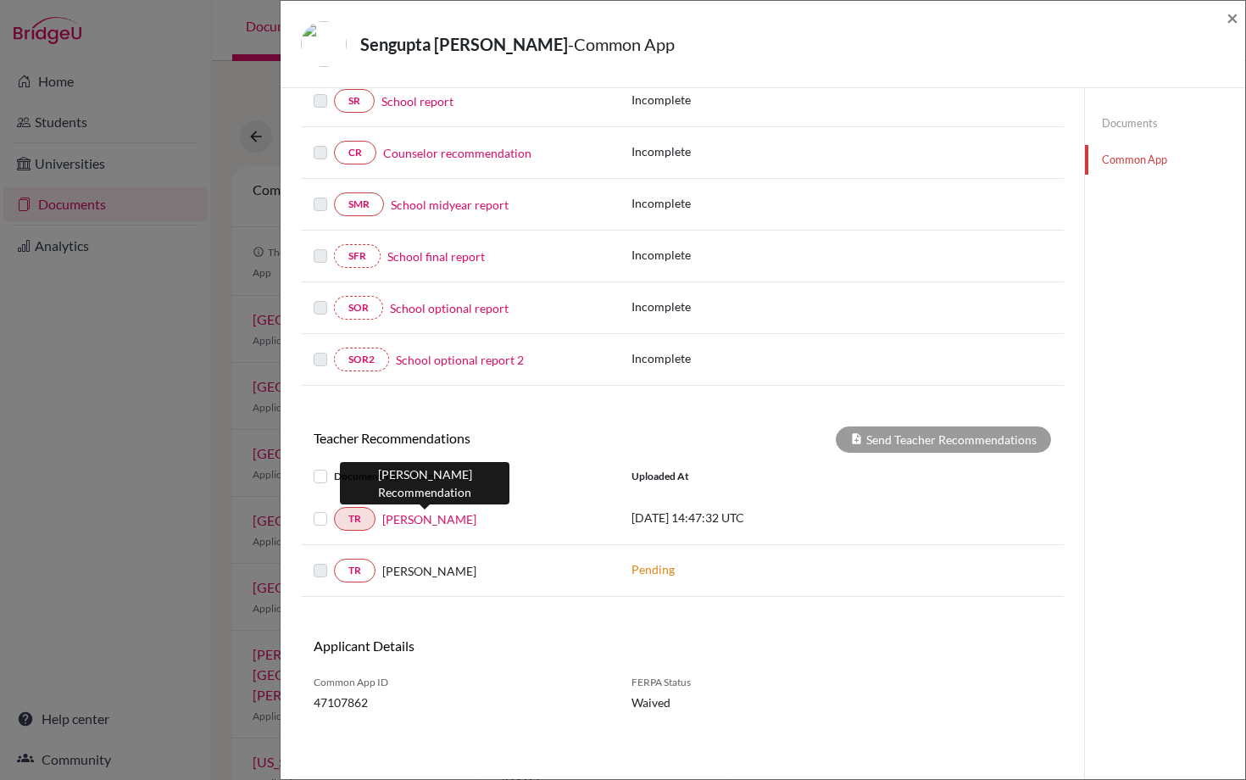
click at [412, 518] on link "[PERSON_NAME]" at bounding box center [429, 519] width 94 height 18
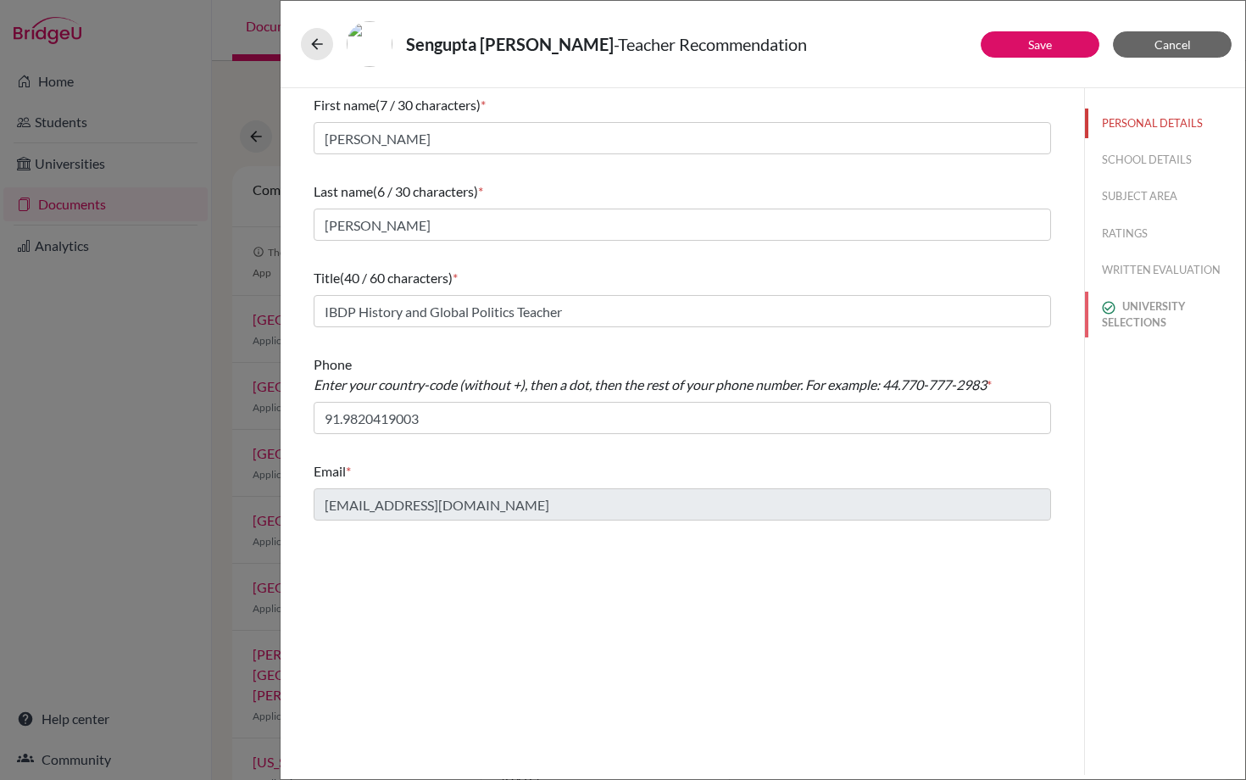
click at [1163, 307] on button "UNIVERSITY SELECTIONS" at bounding box center [1165, 315] width 160 height 46
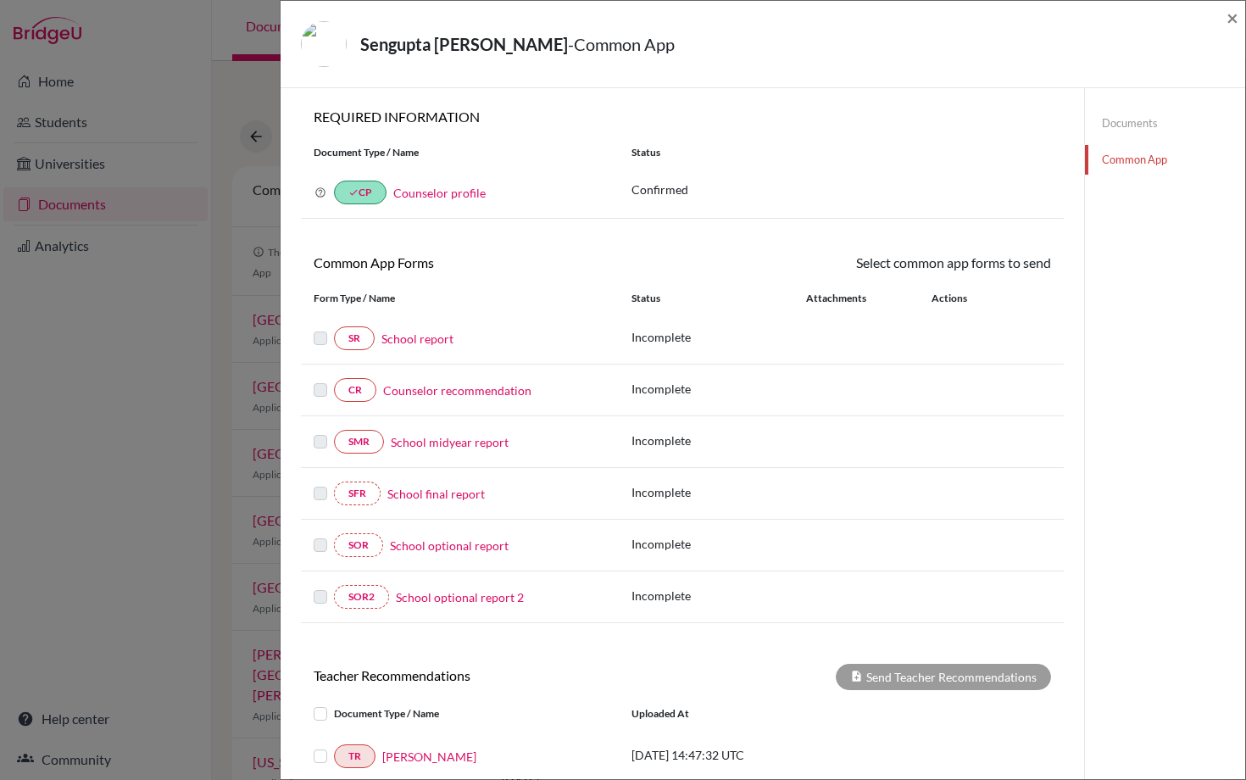
click at [1099, 120] on link "Documents" at bounding box center [1165, 123] width 160 height 30
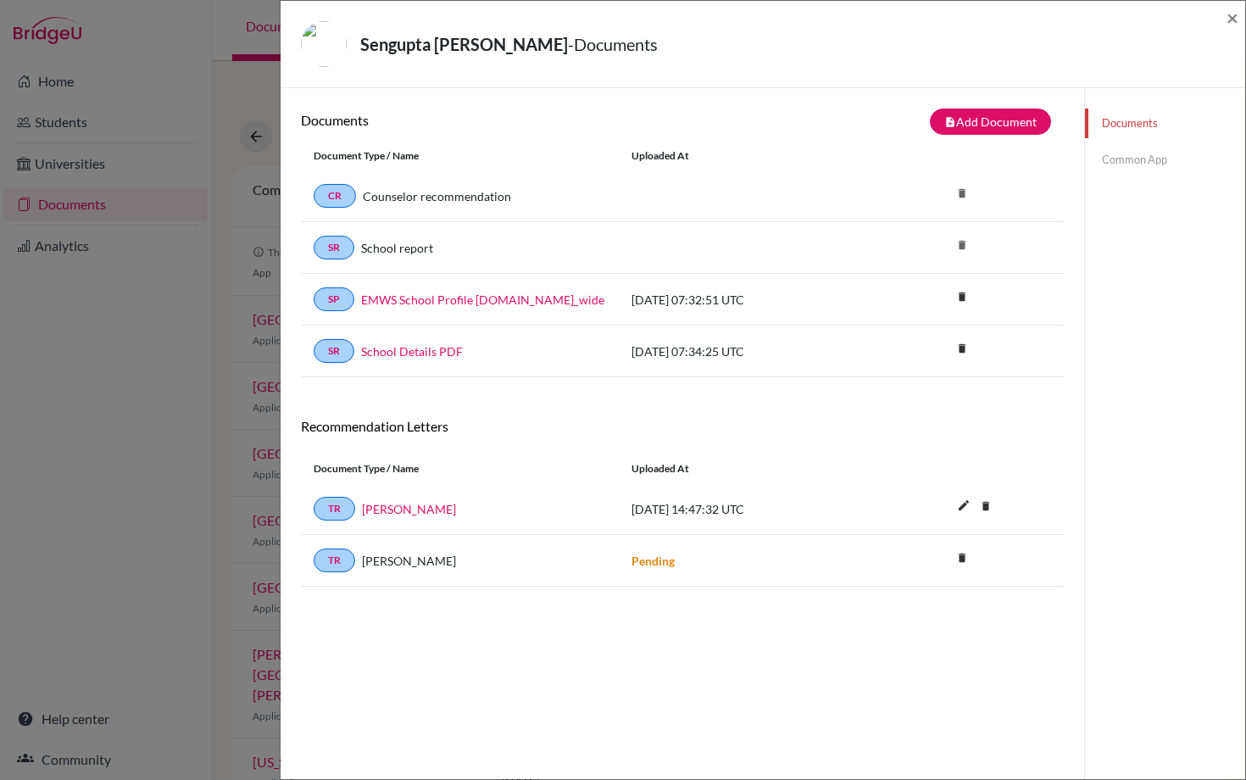
click at [1169, 192] on div "Documents Common App" at bounding box center [1164, 478] width 161 height 780
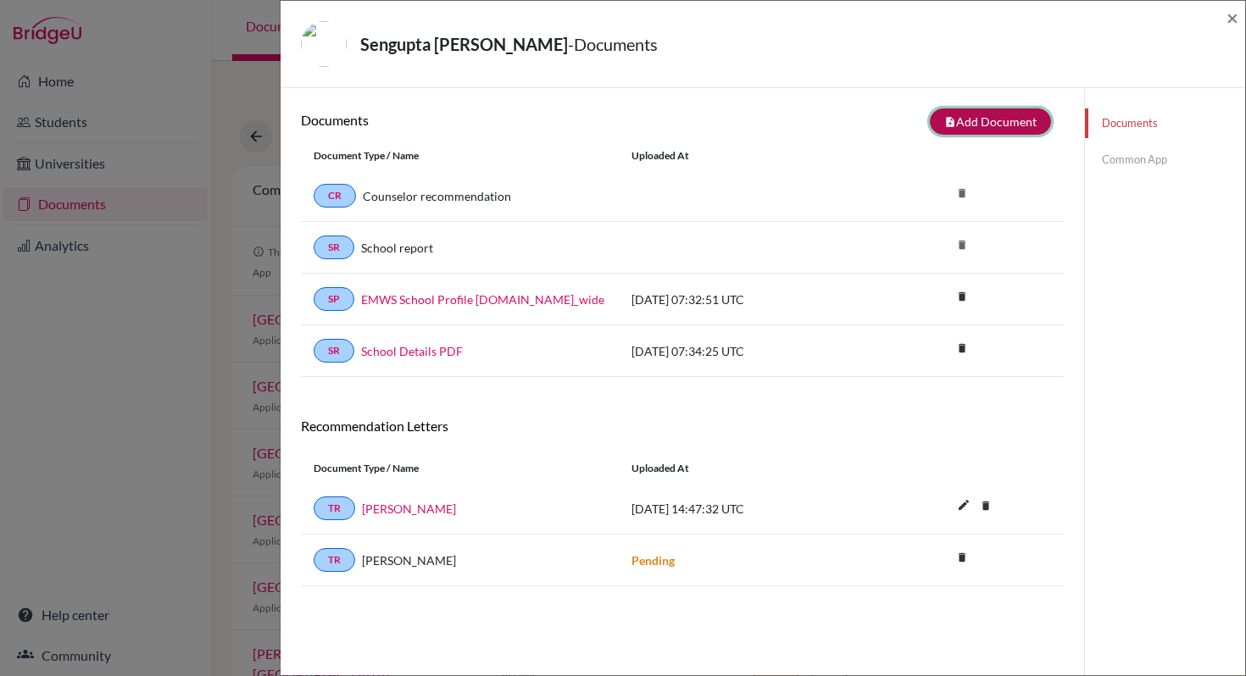
click at [993, 124] on button "note_add Add Document" at bounding box center [990, 121] width 121 height 26
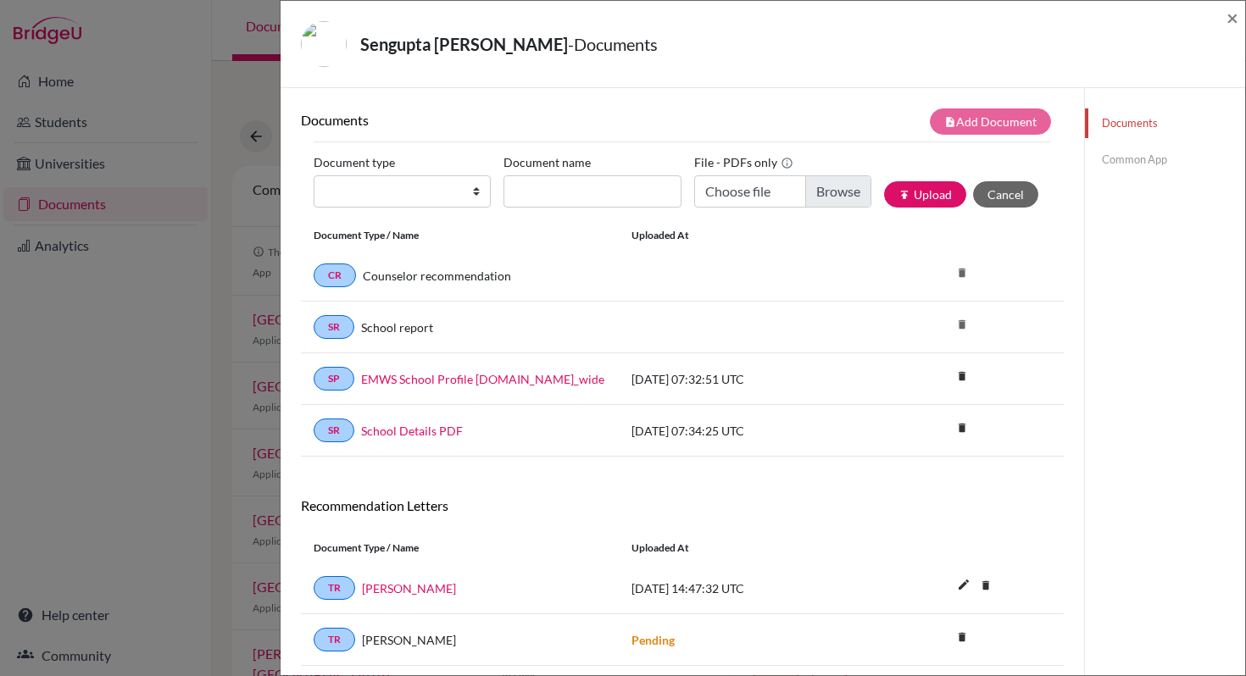
click at [1108, 154] on link "Common App" at bounding box center [1165, 160] width 160 height 30
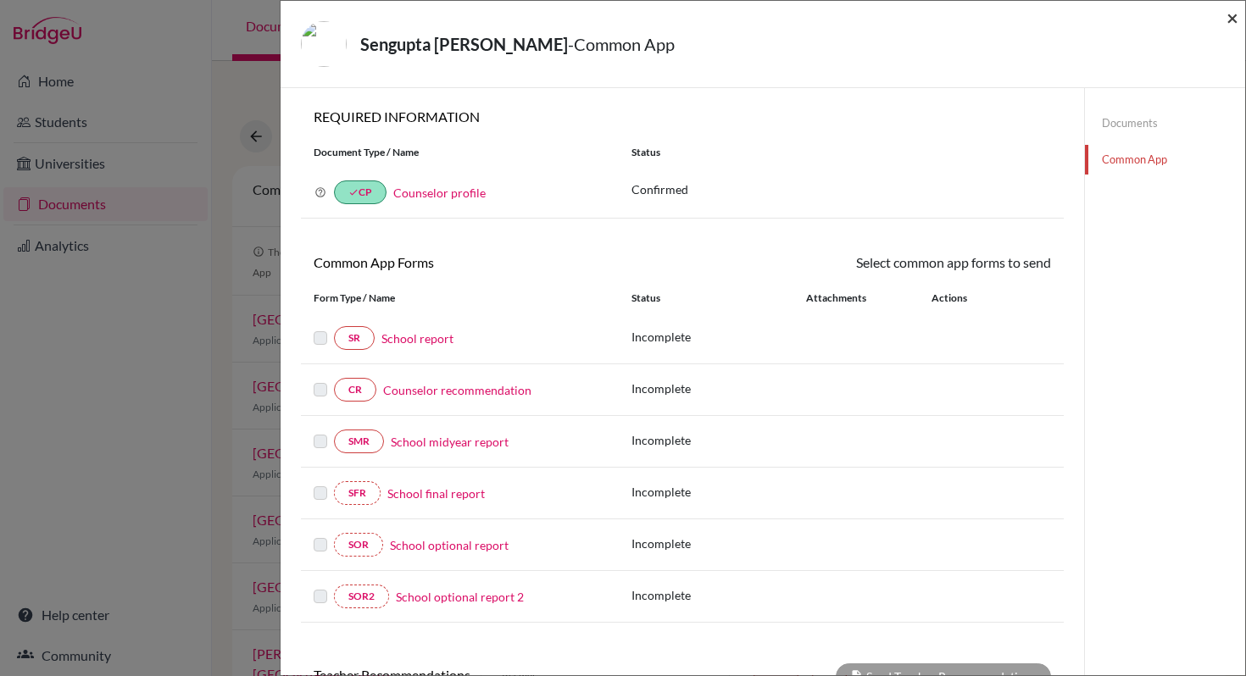
click at [1238, 25] on span "×" at bounding box center [1233, 17] width 12 height 25
